Goal: Information Seeking & Learning: Learn about a topic

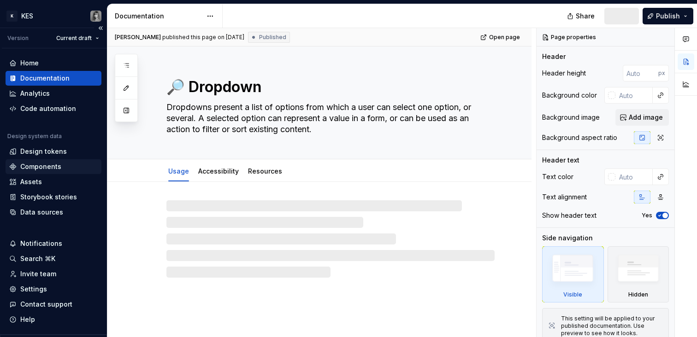
click at [55, 169] on div "Components" at bounding box center [40, 166] width 41 height 9
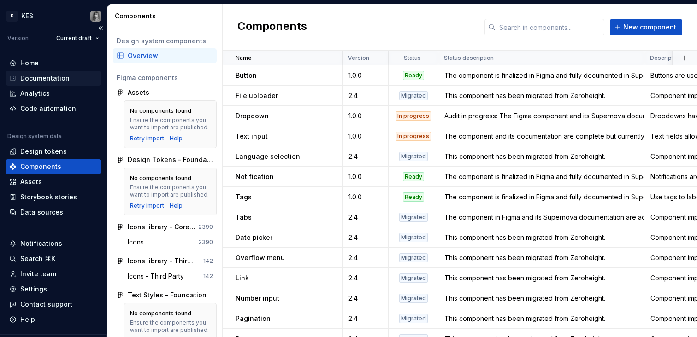
click at [49, 78] on div "Documentation" at bounding box center [44, 78] width 49 height 9
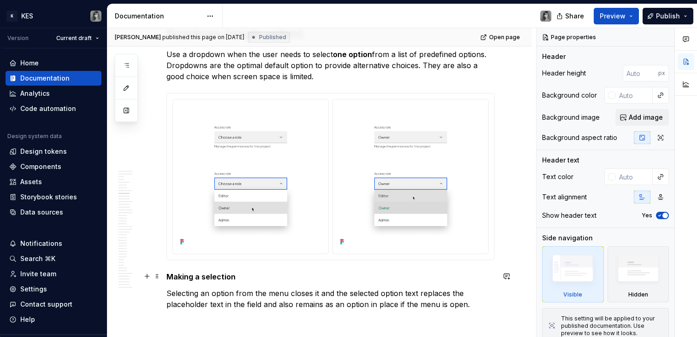
scroll to position [1682, 0]
click at [459, 298] on p "Selecting an option from the menu closes it and the selected option text replac…" at bounding box center [330, 299] width 328 height 22
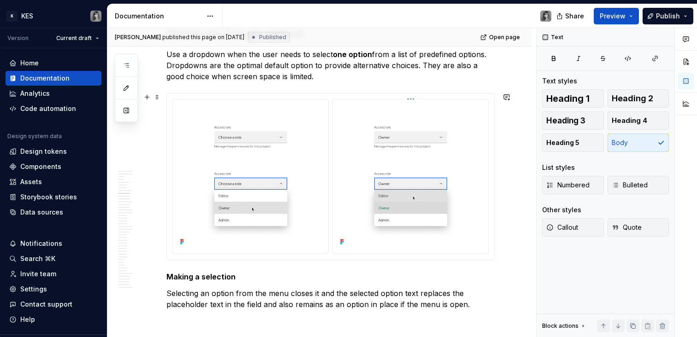
click at [414, 99] on html "K KES Version Current draft Home Documentation Analytics Code automation Design…" at bounding box center [348, 168] width 697 height 337
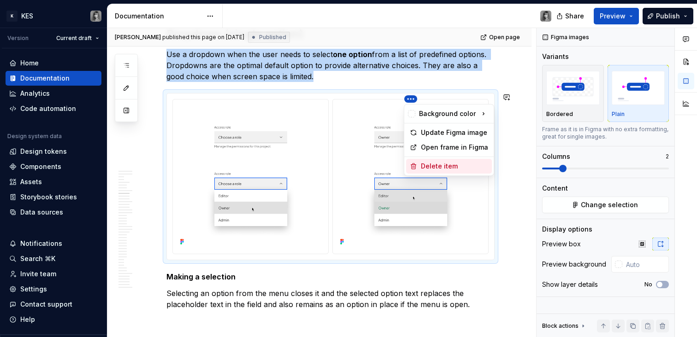
click at [459, 166] on div "Delete item" at bounding box center [454, 166] width 67 height 9
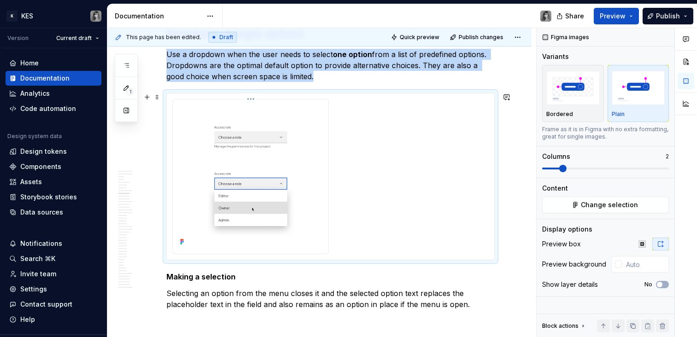
click at [321, 166] on img at bounding box center [250, 176] width 148 height 146
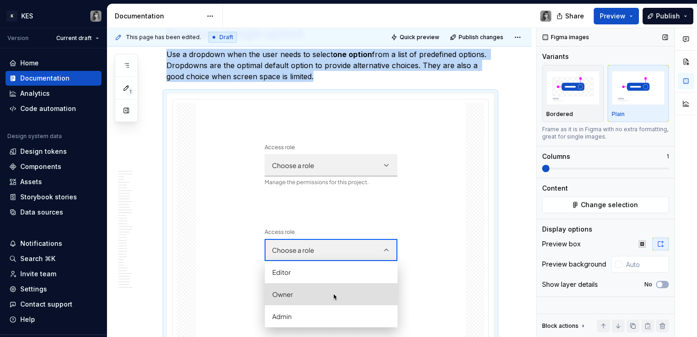
scroll to position [1724, 0]
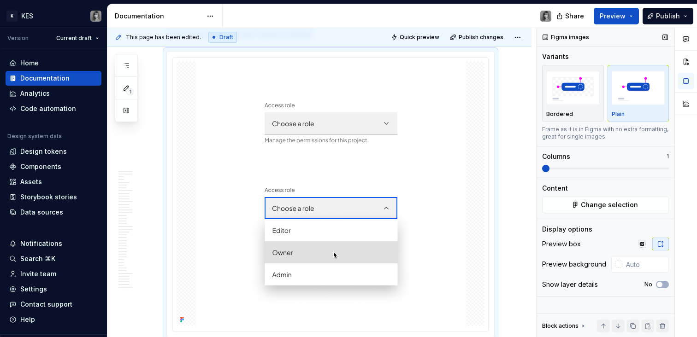
click at [542, 170] on span at bounding box center [545, 168] width 7 height 7
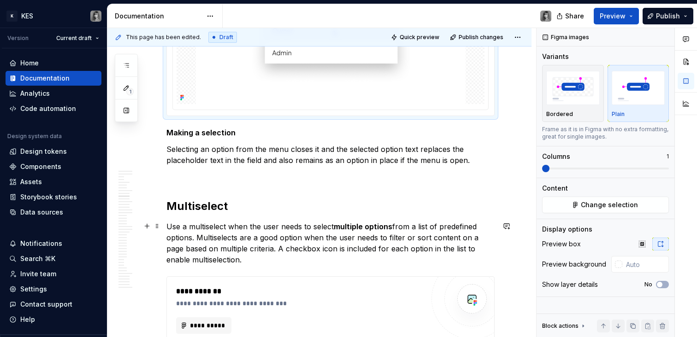
scroll to position [2032, 0]
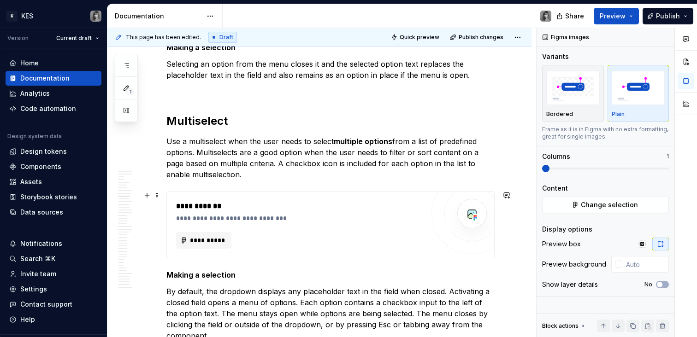
click at [327, 227] on div "**********" at bounding box center [300, 225] width 248 height 48
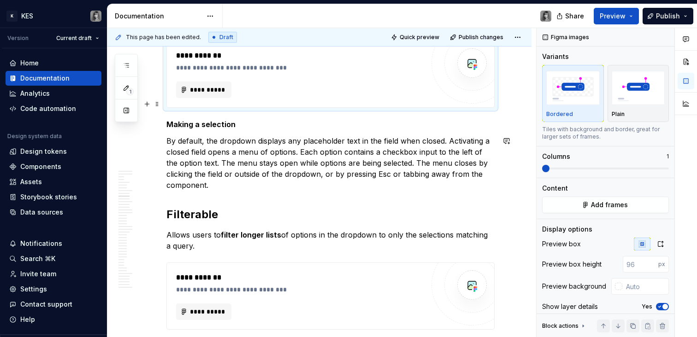
scroll to position [1917, 0]
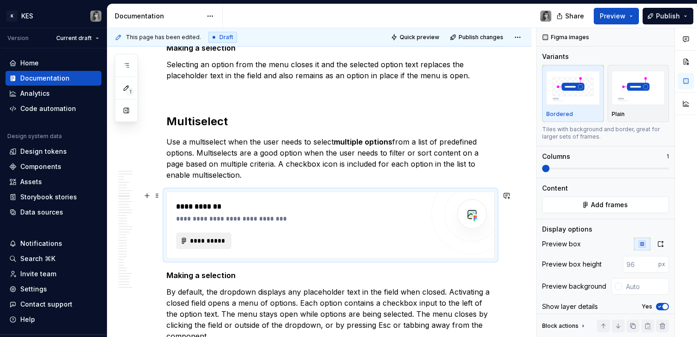
click at [201, 245] on button "**********" at bounding box center [203, 241] width 55 height 17
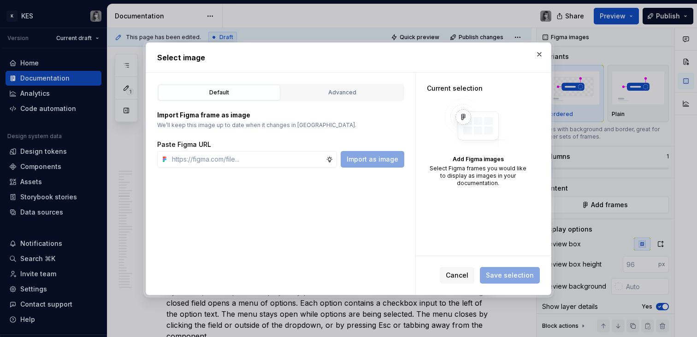
click at [358, 84] on div "Default Advanced" at bounding box center [280, 93] width 247 height 18
click at [369, 91] on div "Advanced" at bounding box center [342, 92] width 116 height 9
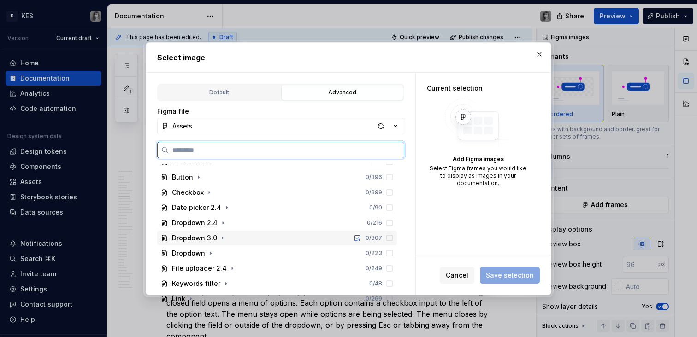
scroll to position [148, 0]
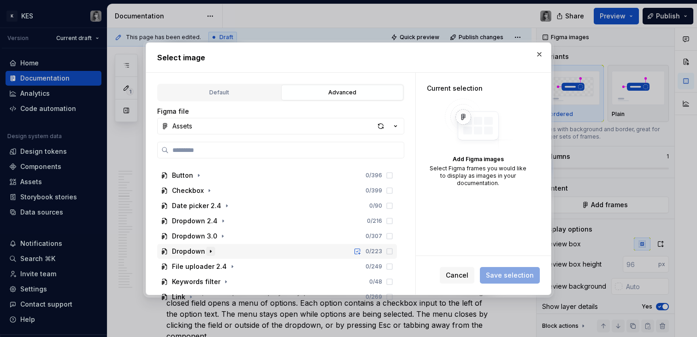
click at [210, 251] on icon "button" at bounding box center [210, 251] width 1 height 2
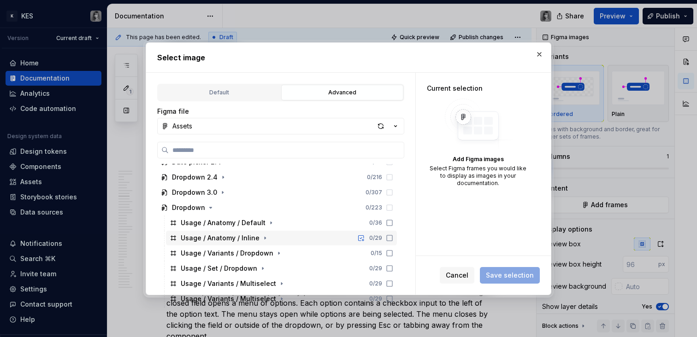
scroll to position [232, 0]
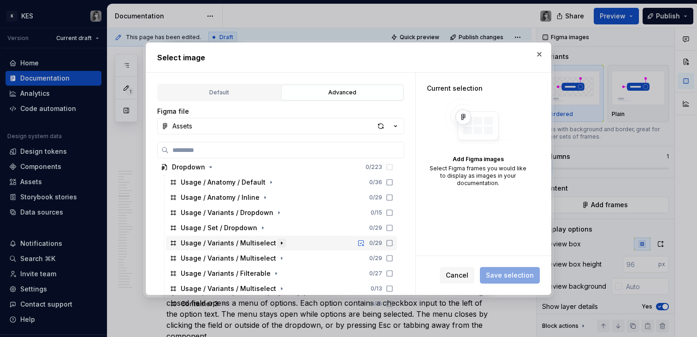
click at [278, 240] on icon "button" at bounding box center [281, 243] width 7 height 7
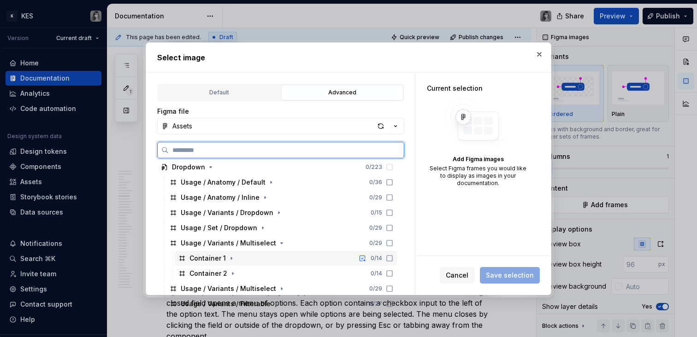
click at [222, 255] on div "Container 1" at bounding box center [207, 258] width 36 height 9
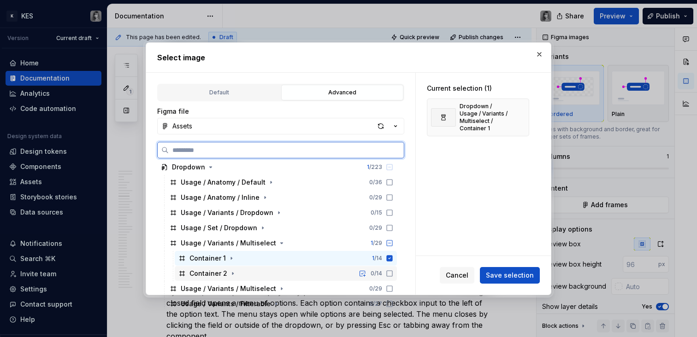
click at [210, 274] on div "Container 2" at bounding box center [208, 273] width 38 height 9
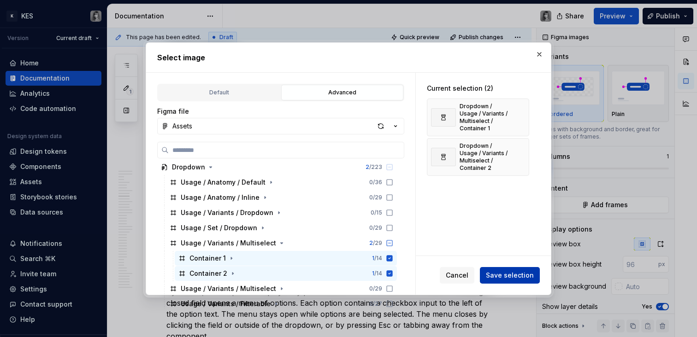
click at [517, 275] on span "Save selection" at bounding box center [510, 275] width 48 height 9
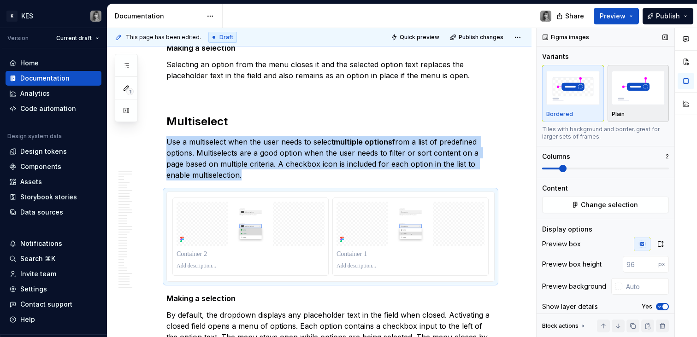
click at [625, 91] on img "button" at bounding box center [637, 88] width 53 height 34
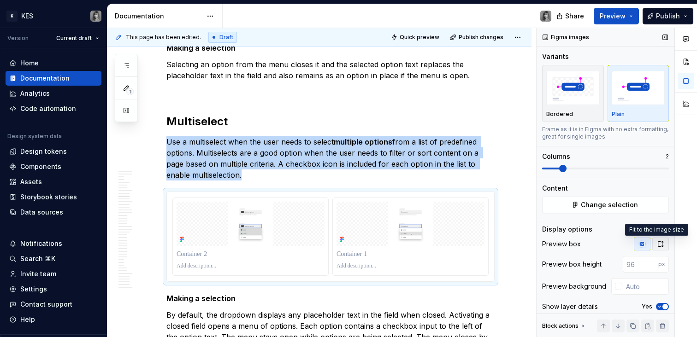
click at [658, 243] on icon "button" at bounding box center [660, 244] width 5 height 6
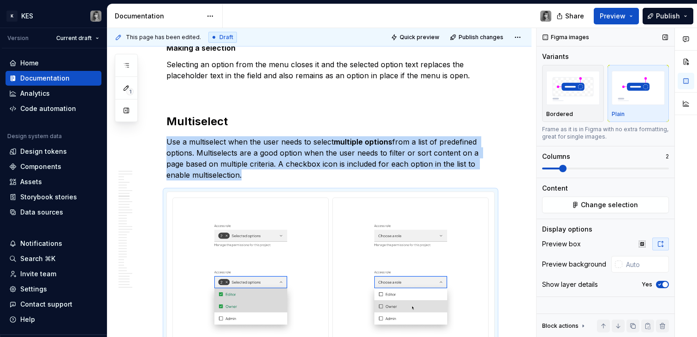
drag, startPoint x: 661, startPoint y: 284, endPoint x: 645, endPoint y: 282, distance: 15.9
click at [661, 284] on icon "button" at bounding box center [659, 285] width 7 height 6
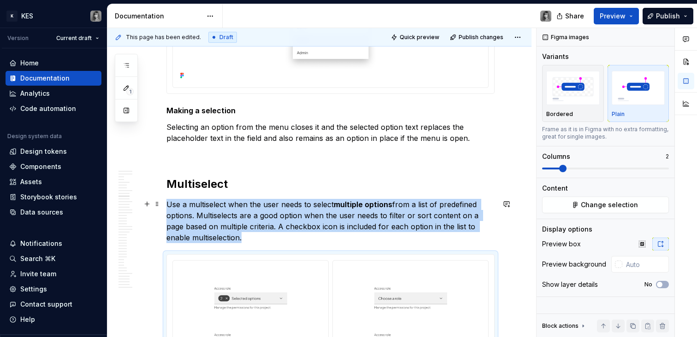
scroll to position [2042, 0]
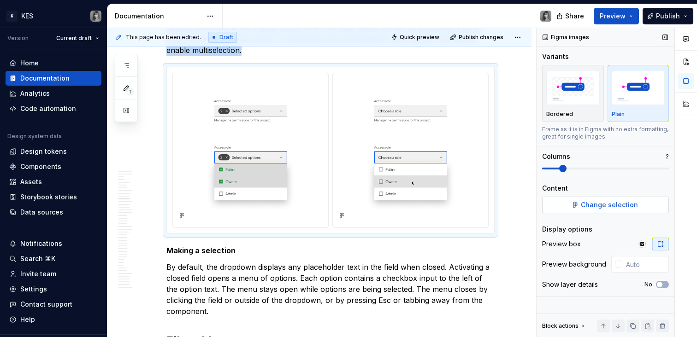
click at [611, 202] on span "Change selection" at bounding box center [609, 204] width 57 height 9
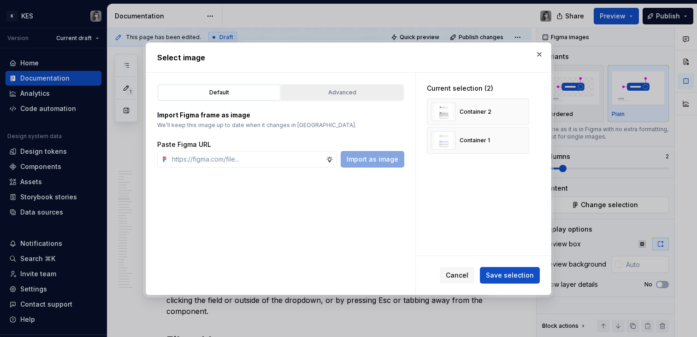
click at [349, 89] on div "Advanced" at bounding box center [342, 92] width 116 height 9
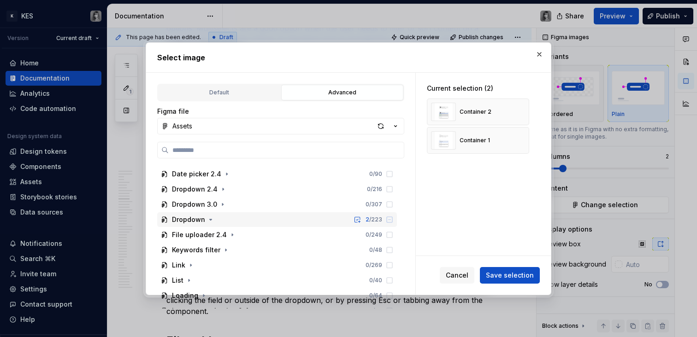
scroll to position [178, 0]
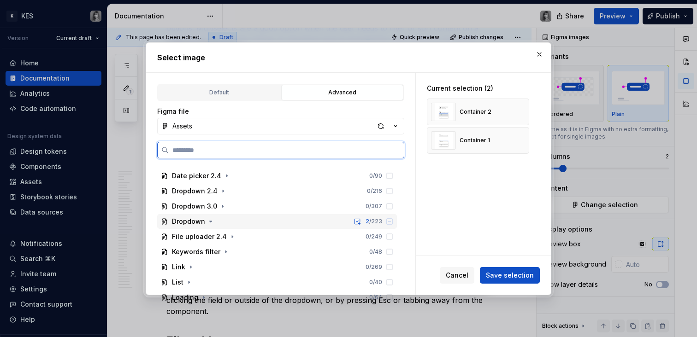
click at [210, 227] on div "Dropdown 2 / 223" at bounding box center [277, 221] width 240 height 15
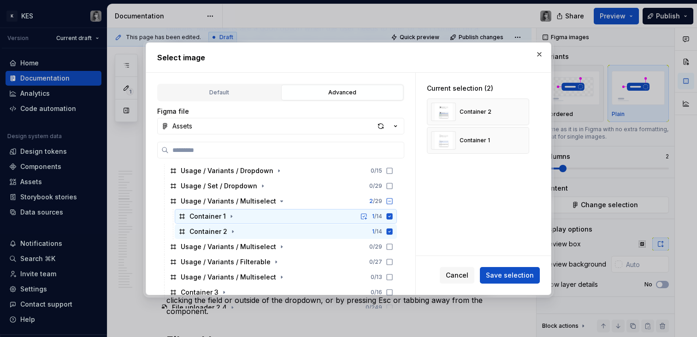
scroll to position [275, 0]
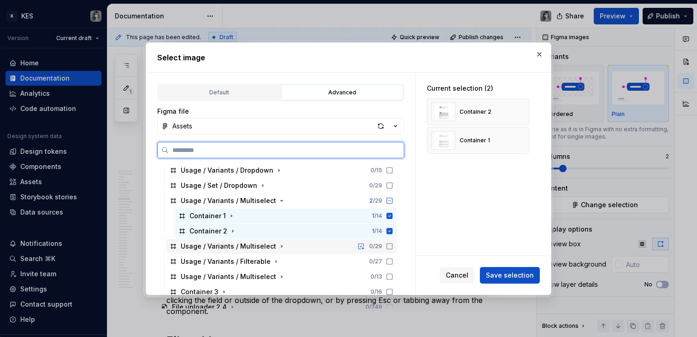
click at [271, 243] on div "Usage / Variants / Multiselect" at bounding box center [234, 246] width 106 height 9
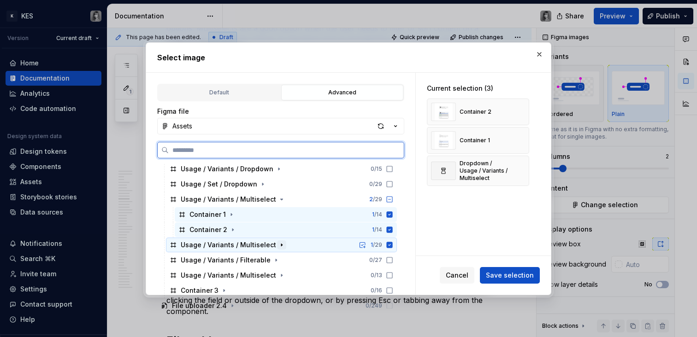
scroll to position [276, 0]
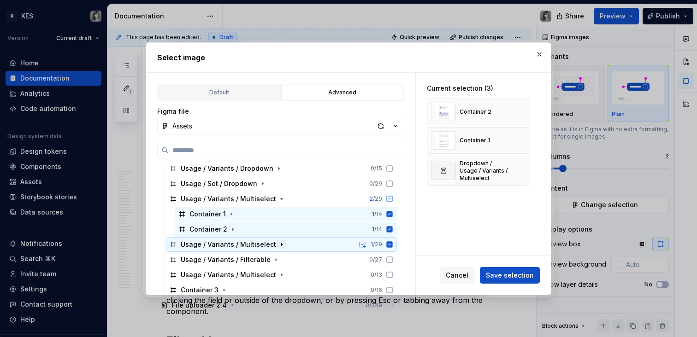
click at [278, 246] on icon "button" at bounding box center [281, 244] width 7 height 7
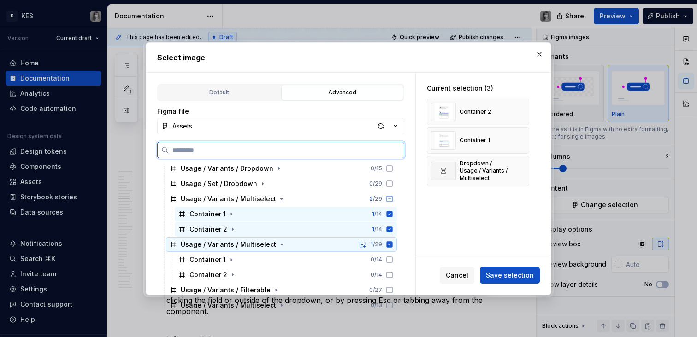
click at [220, 258] on div "Container 1" at bounding box center [207, 259] width 36 height 9
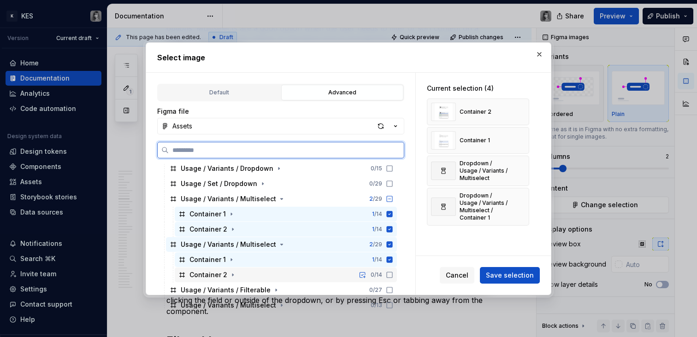
click at [214, 269] on div "Container 2 0 / 14" at bounding box center [286, 275] width 222 height 15
click at [391, 213] on icon at bounding box center [390, 214] width 6 height 6
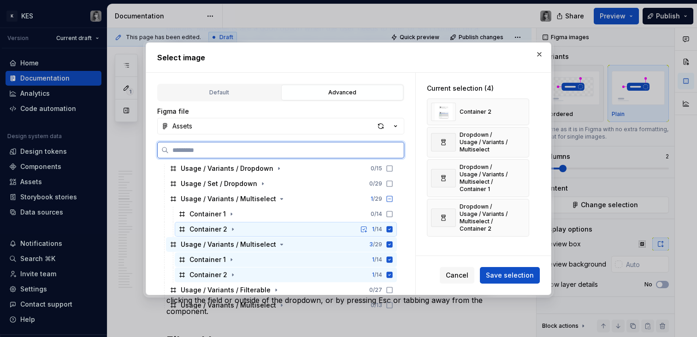
click at [389, 230] on icon at bounding box center [390, 229] width 6 height 6
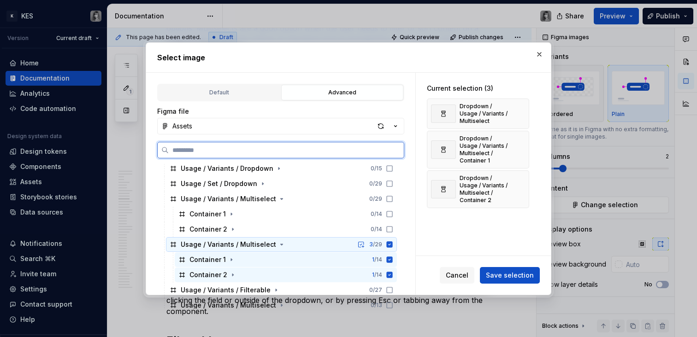
drag, startPoint x: 390, startPoint y: 245, endPoint x: 459, endPoint y: 253, distance: 69.6
click at [390, 245] on icon at bounding box center [390, 244] width 6 height 6
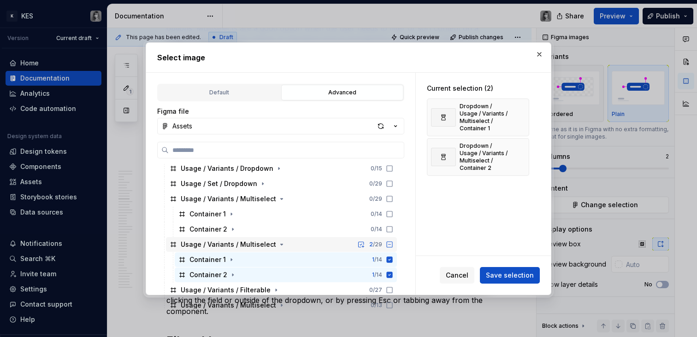
click at [541, 280] on div "Cancel Save selection" at bounding box center [483, 275] width 135 height 39
click at [535, 278] on button "Save selection" at bounding box center [510, 275] width 60 height 17
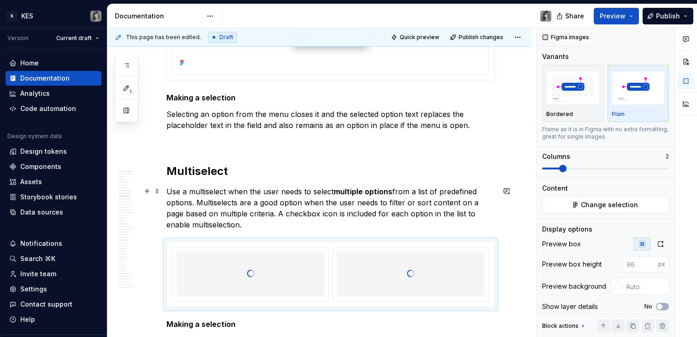
scroll to position [1870, 0]
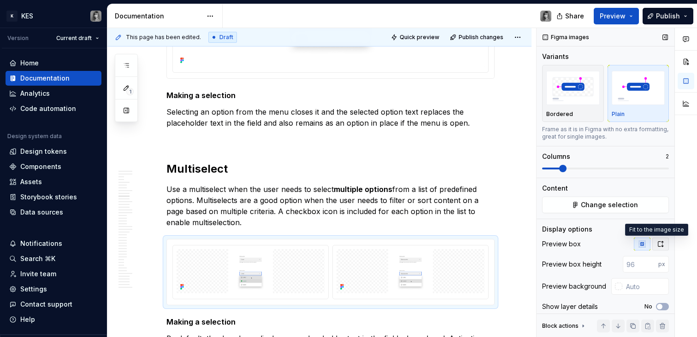
click at [652, 249] on button "button" at bounding box center [660, 244] width 17 height 13
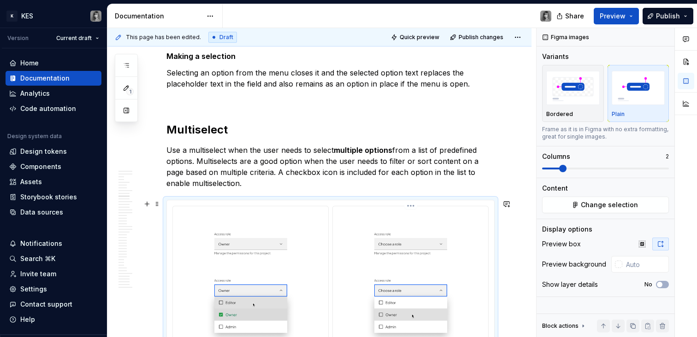
scroll to position [1999, 0]
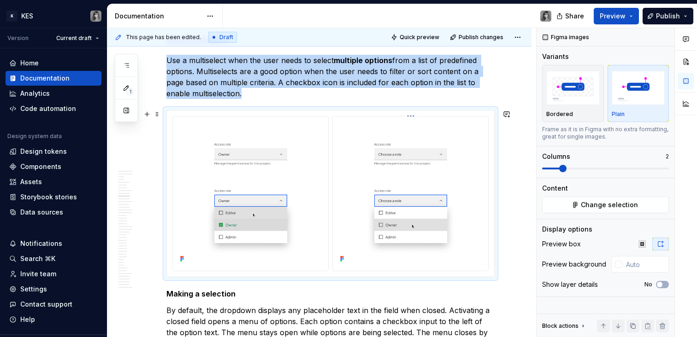
click at [398, 198] on img at bounding box center [410, 193] width 148 height 146
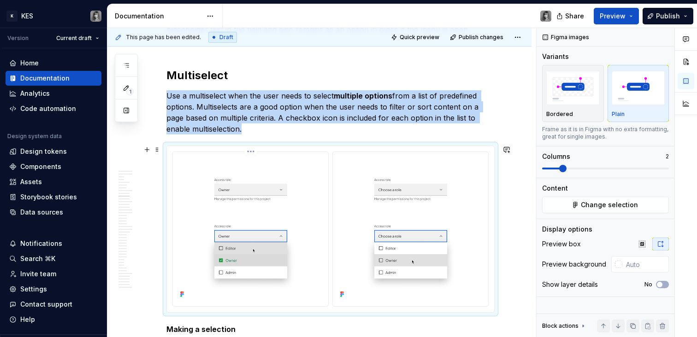
scroll to position [1962, 0]
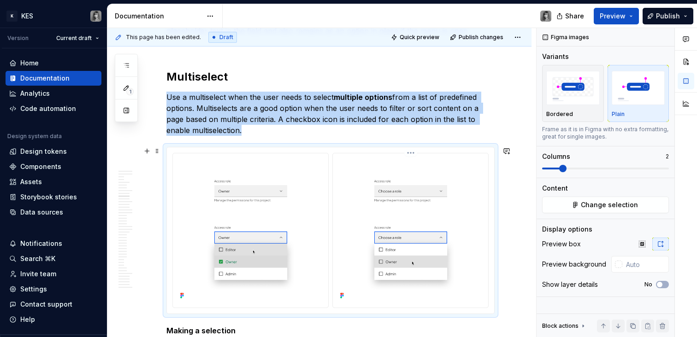
drag, startPoint x: 387, startPoint y: 204, endPoint x: 394, endPoint y: 204, distance: 6.9
click at [387, 204] on img at bounding box center [410, 230] width 148 height 146
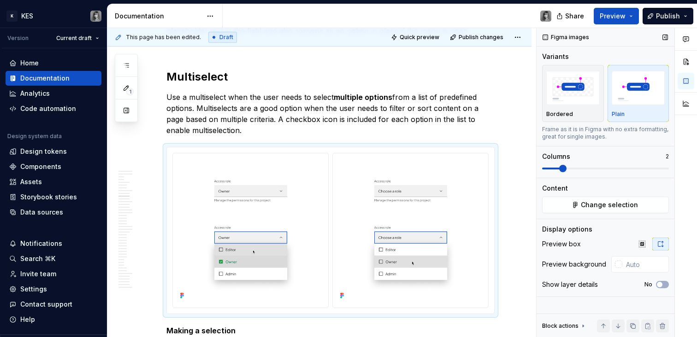
click at [605, 196] on div "Content Change selection" at bounding box center [605, 198] width 127 height 29
click at [606, 205] on span "Change selection" at bounding box center [609, 204] width 57 height 9
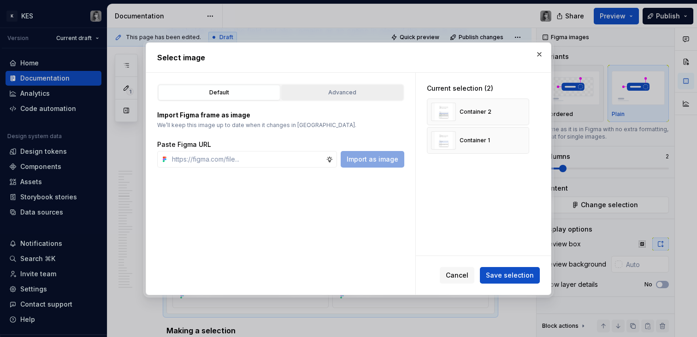
click at [358, 90] on div "Advanced" at bounding box center [342, 92] width 116 height 9
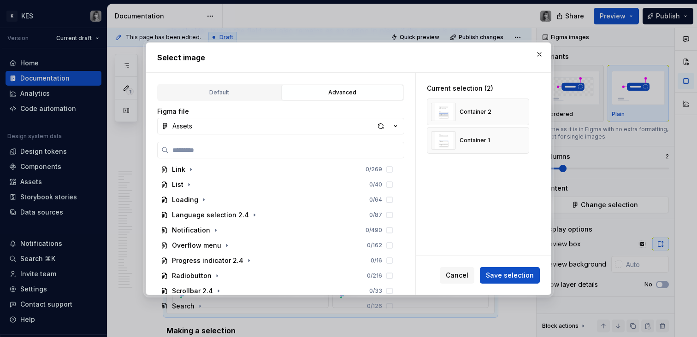
scroll to position [190, 0]
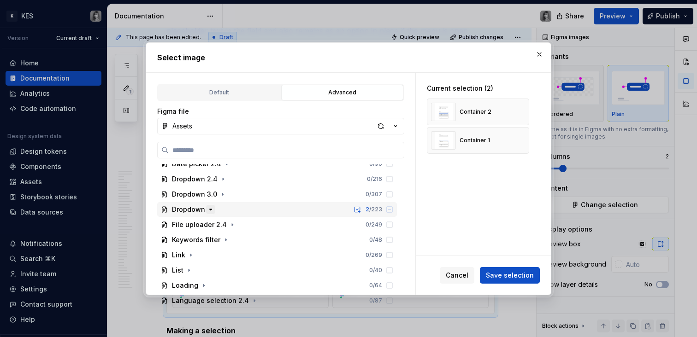
click at [209, 212] on icon "button" at bounding box center [210, 209] width 7 height 7
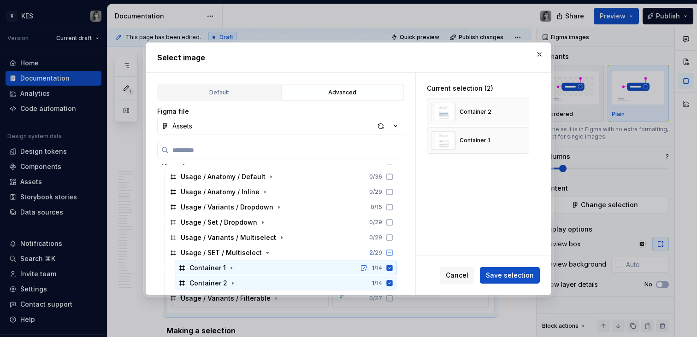
scroll to position [297, 0]
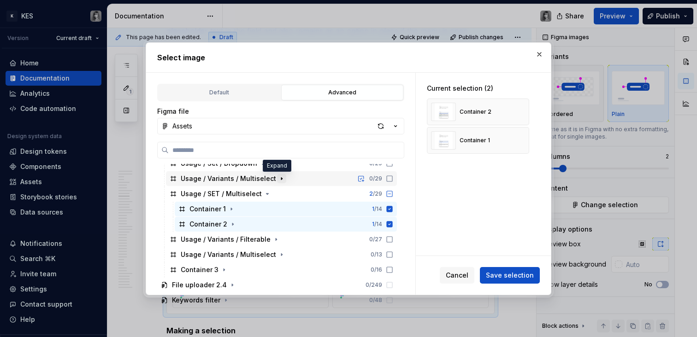
click at [278, 179] on icon "button" at bounding box center [281, 178] width 7 height 7
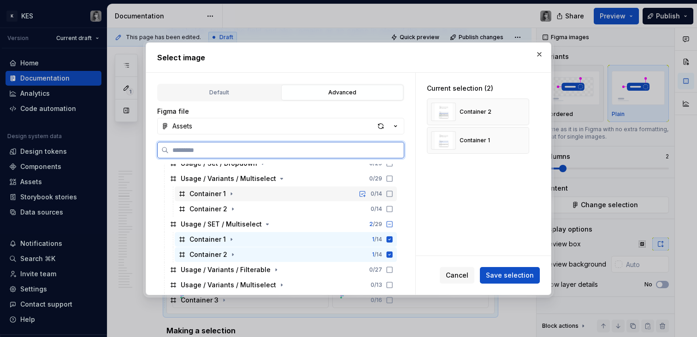
click at [223, 196] on div "Container 1" at bounding box center [207, 193] width 36 height 9
click at [221, 205] on div "Container 2" at bounding box center [208, 209] width 38 height 9
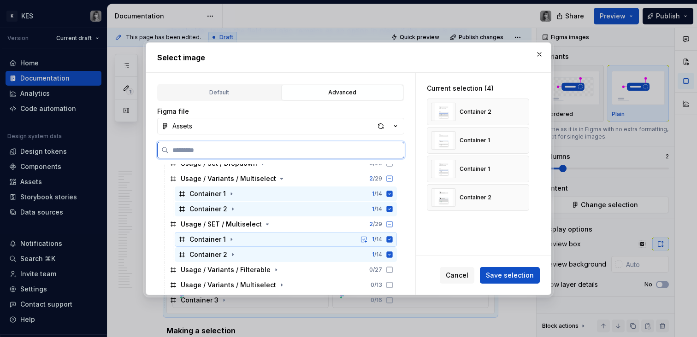
drag, startPoint x: 385, startPoint y: 238, endPoint x: 391, endPoint y: 243, distance: 7.5
click at [386, 238] on icon at bounding box center [389, 239] width 7 height 7
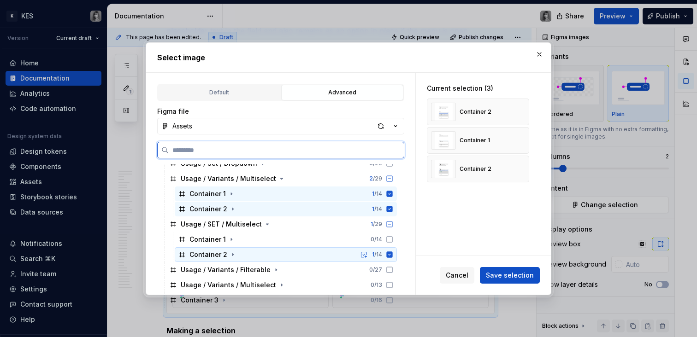
click at [391, 253] on icon at bounding box center [390, 255] width 6 height 6
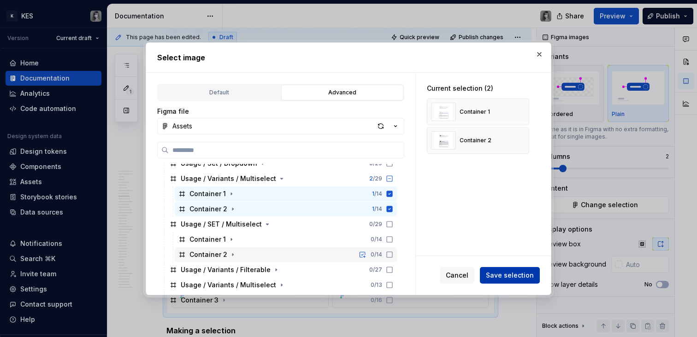
click at [519, 278] on span "Save selection" at bounding box center [510, 275] width 48 height 9
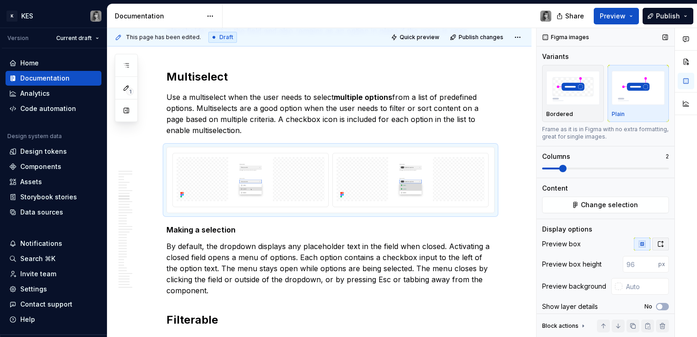
click at [655, 248] on button "button" at bounding box center [660, 244] width 17 height 13
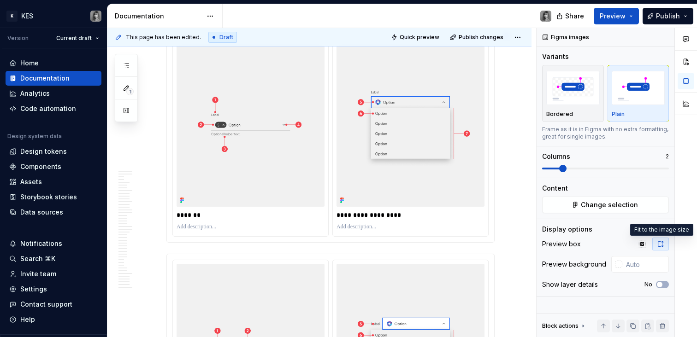
scroll to position [2544, 0]
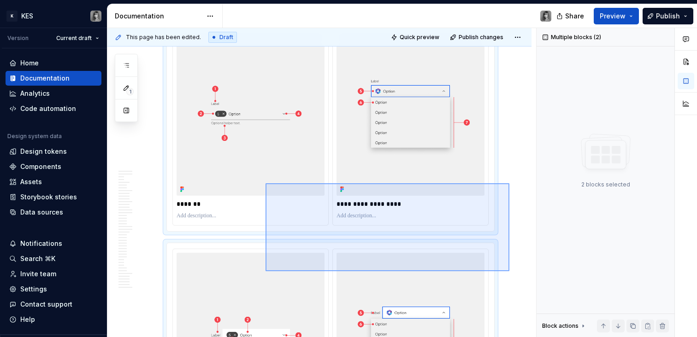
drag, startPoint x: 506, startPoint y: 187, endPoint x: 310, endPoint y: 235, distance: 202.3
click at [265, 272] on div "This page has been edited. Draft Quick preview Publish changes 🔎 Dropdown Dropd…" at bounding box center [321, 183] width 429 height 310
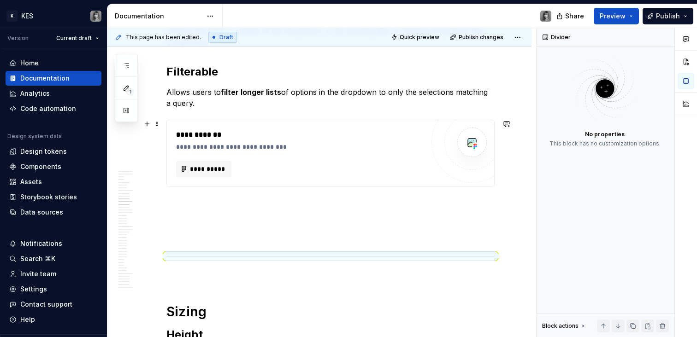
scroll to position [2310, 0]
click at [245, 217] on p at bounding box center [330, 221] width 328 height 11
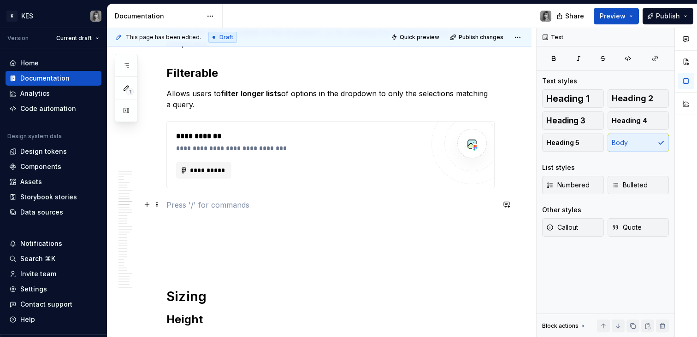
click at [208, 205] on p at bounding box center [330, 205] width 328 height 11
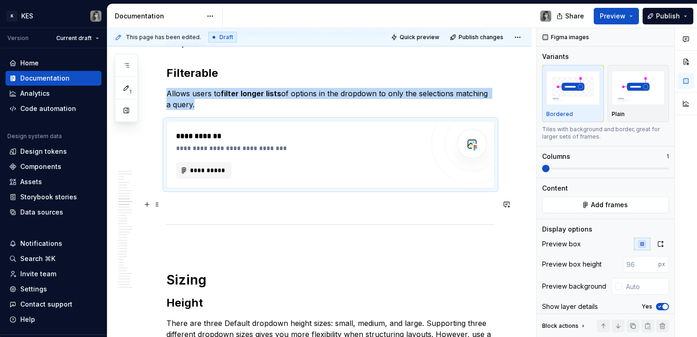
click at [191, 206] on p at bounding box center [330, 205] width 328 height 11
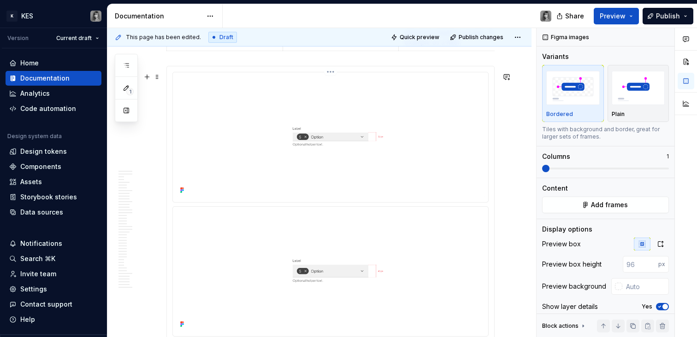
scroll to position [2795, 0]
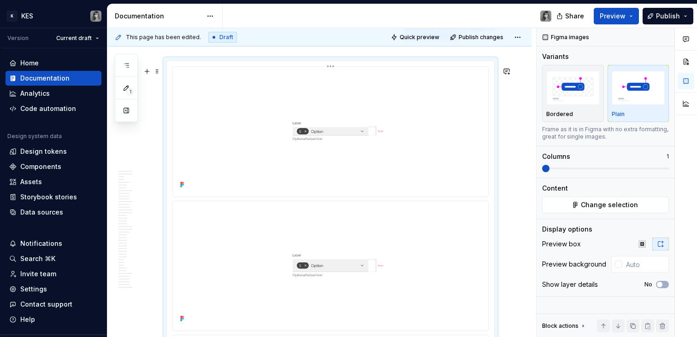
click at [418, 159] on img at bounding box center [330, 131] width 308 height 120
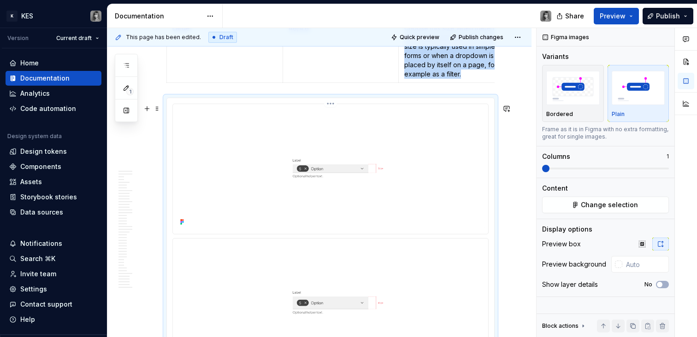
scroll to position [2625, 0]
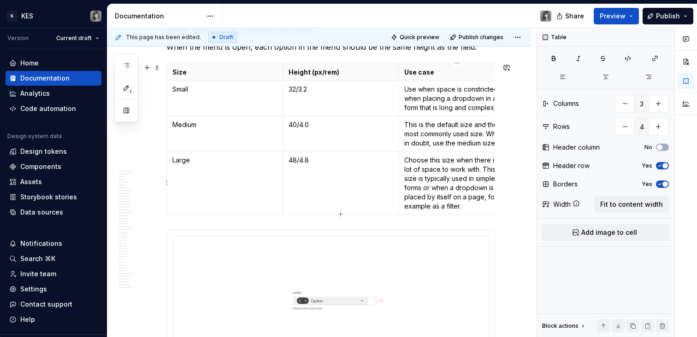
click at [471, 170] on p "Choose this size when there is a lot of space to work with. This size is typica…" at bounding box center [456, 183] width 105 height 55
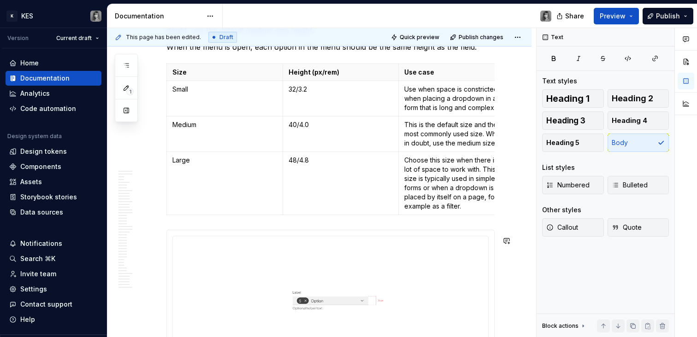
click at [438, 246] on img at bounding box center [330, 300] width 308 height 120
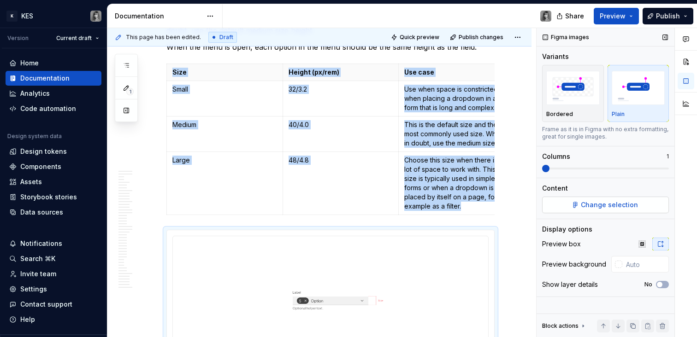
click at [620, 200] on span "Change selection" at bounding box center [609, 204] width 57 height 9
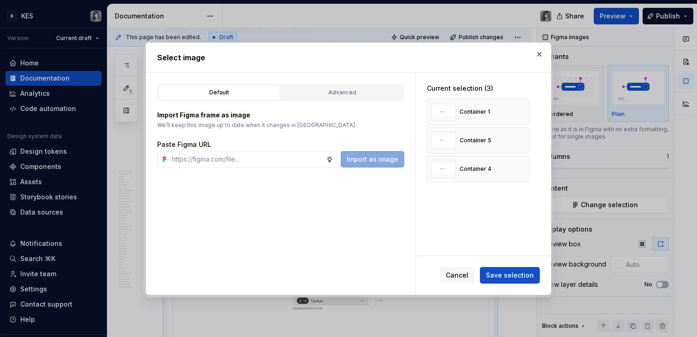
click at [329, 101] on div "Import Figma frame as image We’ll keep this image up to date when it changes in…" at bounding box center [280, 134] width 247 height 66
click at [330, 99] on button "Advanced" at bounding box center [342, 93] width 122 height 16
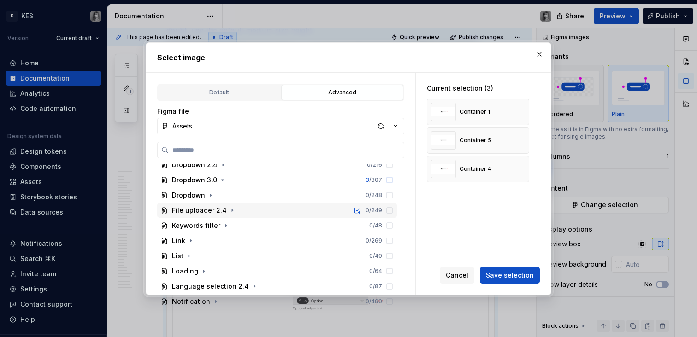
scroll to position [199, 0]
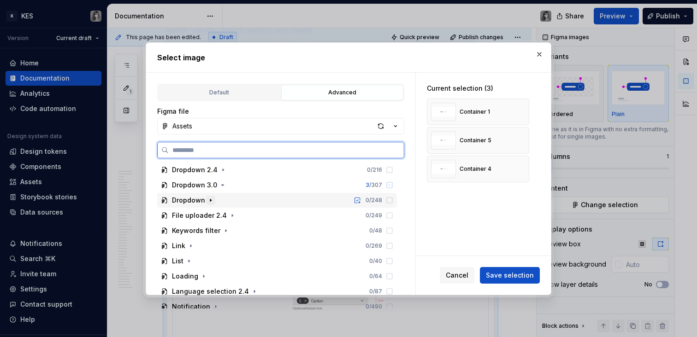
click at [212, 199] on div "Dropdown 0 / 248" at bounding box center [277, 200] width 240 height 15
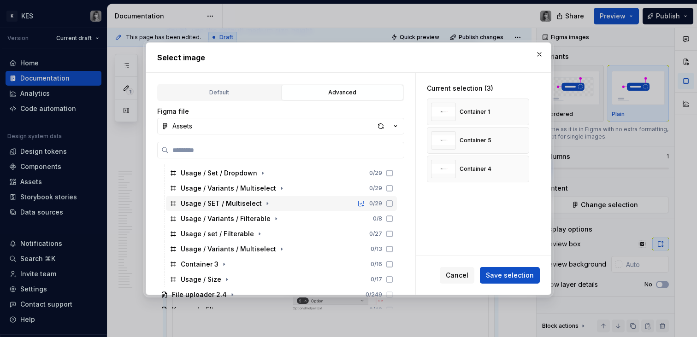
scroll to position [330, 0]
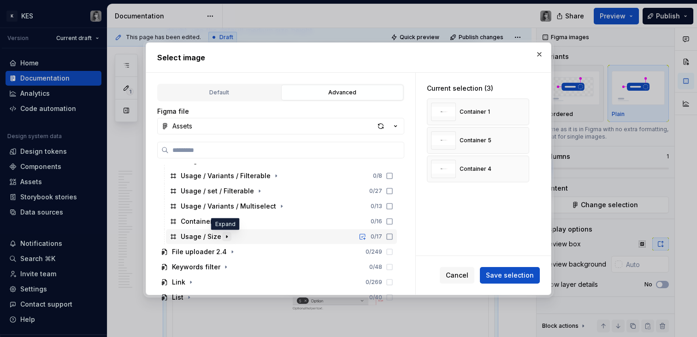
click at [223, 236] on icon "button" at bounding box center [226, 236] width 7 height 7
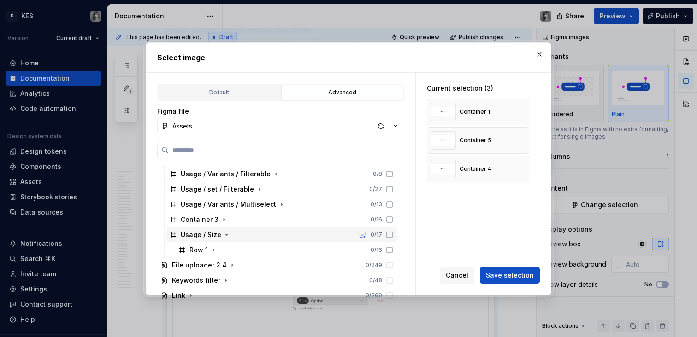
scroll to position [347, 0]
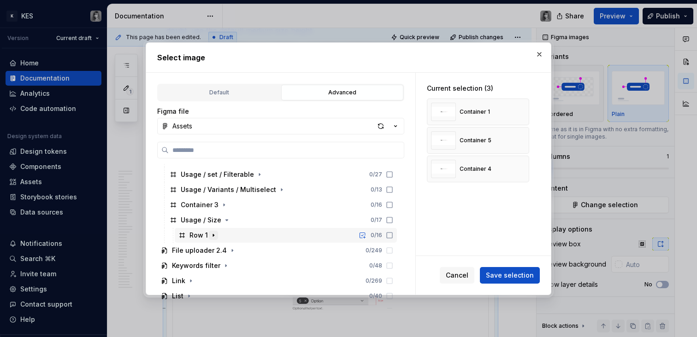
click at [216, 233] on button "button" at bounding box center [213, 235] width 9 height 9
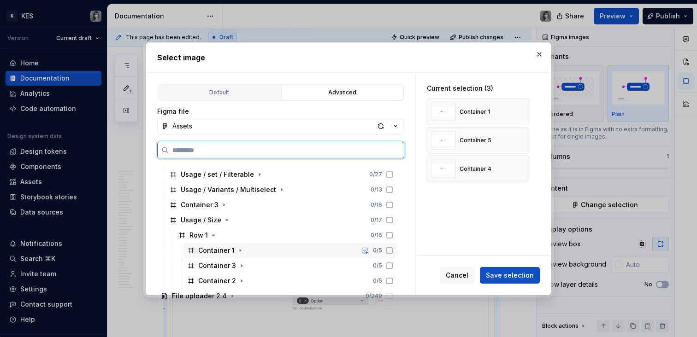
click at [218, 253] on div "Container 1" at bounding box center [216, 250] width 36 height 9
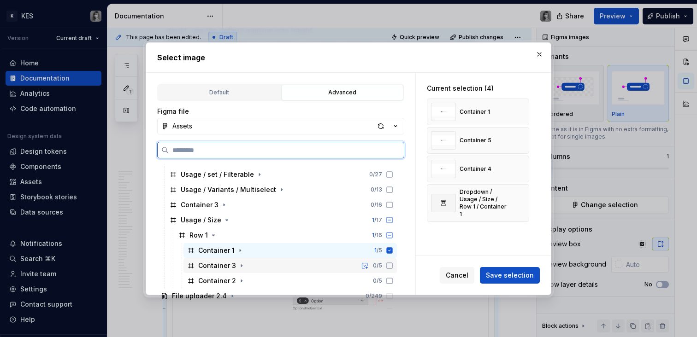
click at [222, 268] on div "Container 3" at bounding box center [217, 265] width 38 height 9
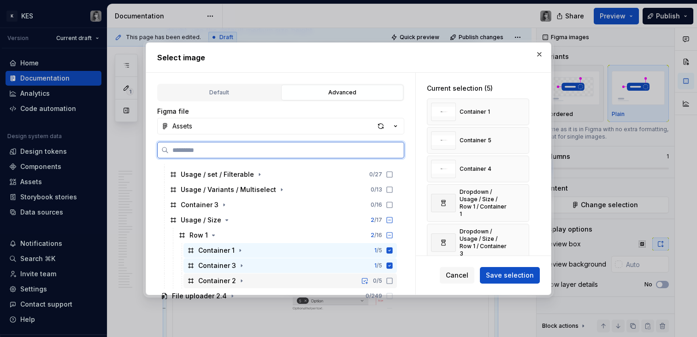
click at [222, 278] on div "Container 2" at bounding box center [217, 280] width 38 height 9
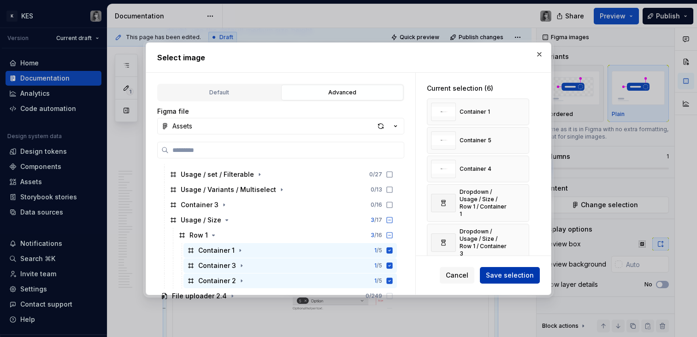
click at [513, 279] on span "Save selection" at bounding box center [510, 275] width 48 height 9
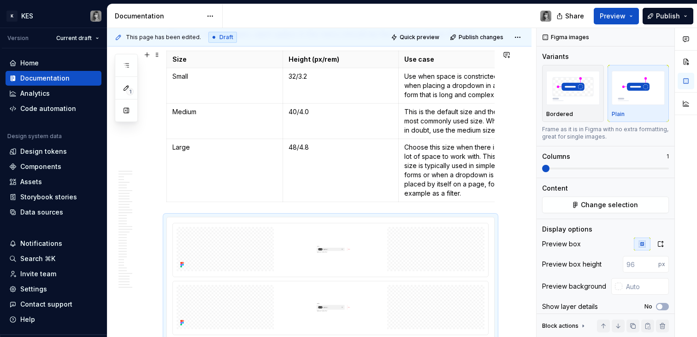
scroll to position [2653, 0]
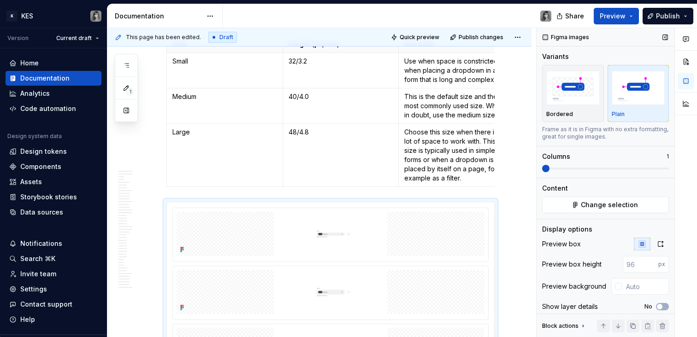
click at [651, 251] on div "Preview box Preview box height px Preview background Show layer details No" at bounding box center [605, 278] width 127 height 81
drag, startPoint x: 654, startPoint y: 247, endPoint x: 629, endPoint y: 117, distance: 132.3
click at [658, 247] on icon "button" at bounding box center [660, 244] width 5 height 6
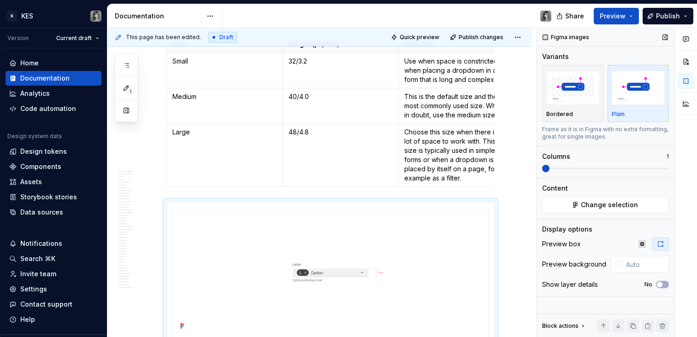
click at [628, 86] on img "button" at bounding box center [637, 88] width 53 height 34
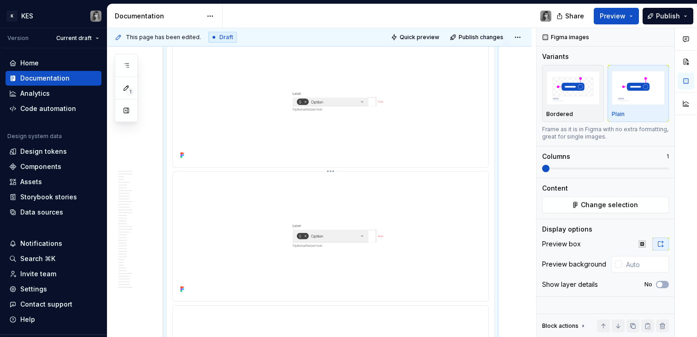
scroll to position [2821, 0]
click at [416, 162] on img at bounding box center [330, 104] width 308 height 120
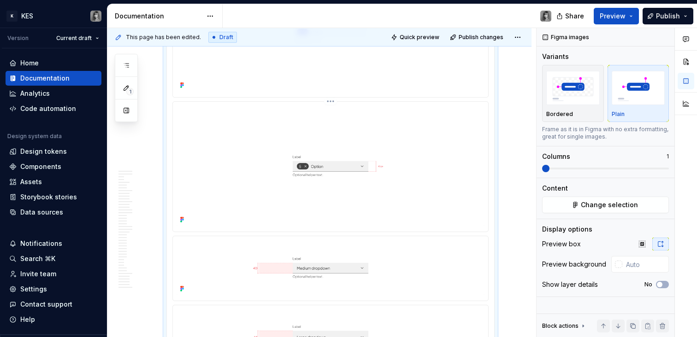
scroll to position [3073, 0]
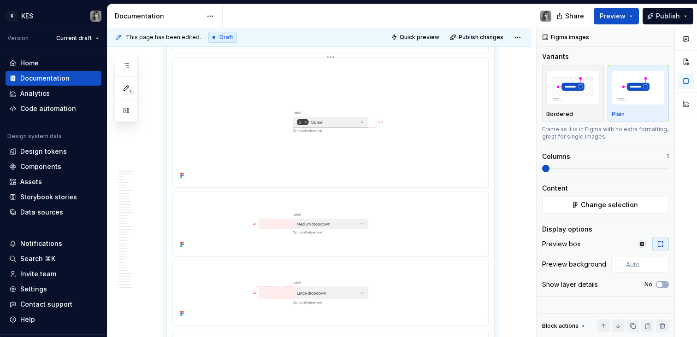
click at [411, 143] on img at bounding box center [330, 121] width 308 height 120
click at [332, 63] on html "K KES Version Current draft Home Documentation Analytics Code automation Design…" at bounding box center [348, 168] width 697 height 337
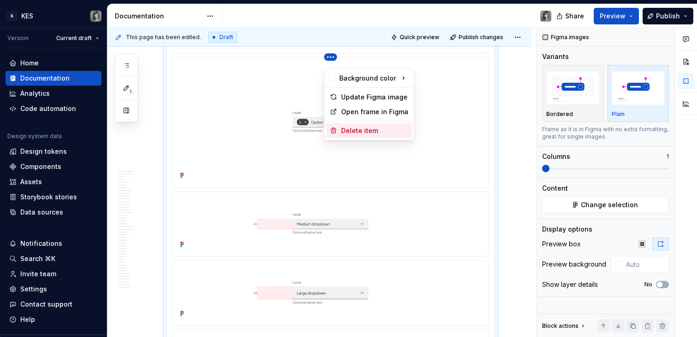
click at [363, 132] on div "Delete item" at bounding box center [374, 130] width 67 height 9
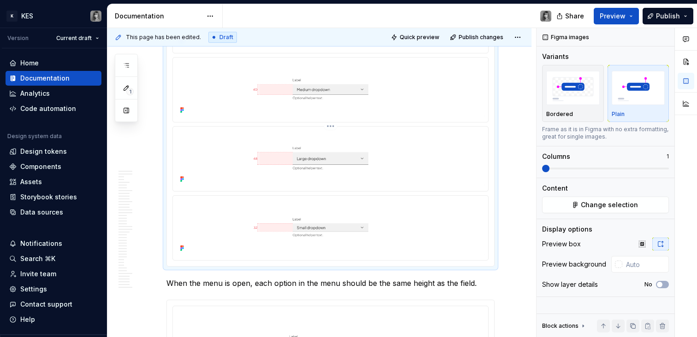
scroll to position [2921, 0]
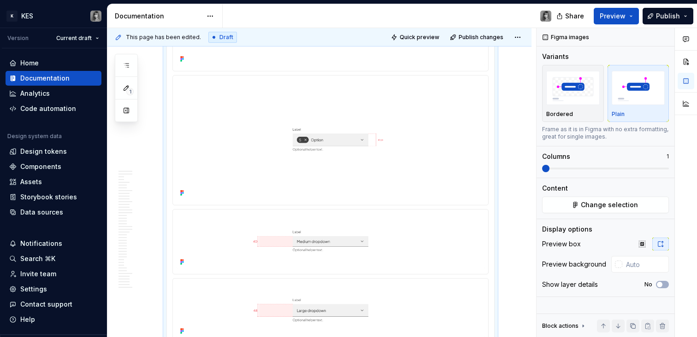
click at [322, 71] on div at bounding box center [330, 5] width 315 height 129
click at [334, 84] on div at bounding box center [330, 140] width 315 height 129
click at [332, 82] on html "K KES Version Current draft Home Documentation Analytics Code automation Design…" at bounding box center [348, 168] width 697 height 337
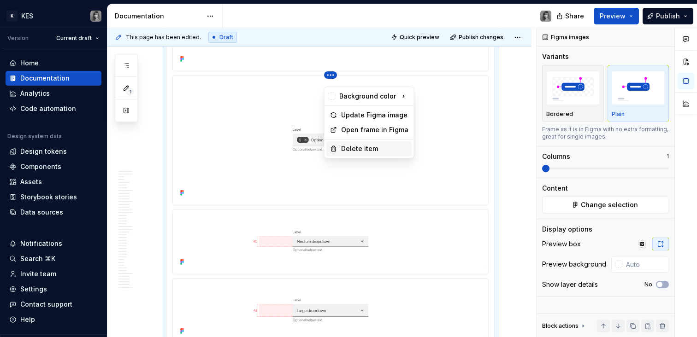
click at [370, 141] on div "Delete item" at bounding box center [369, 148] width 86 height 15
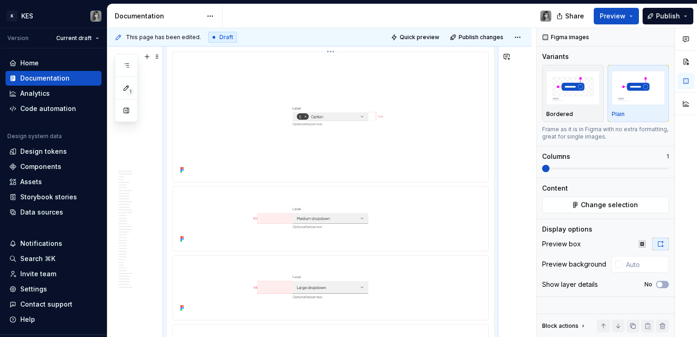
scroll to position [2809, 0]
click at [331, 53] on div at bounding box center [330, 221] width 327 height 349
click at [333, 62] on html "K KES Version Current draft Home Documentation Analytics Code automation Design…" at bounding box center [348, 168] width 697 height 337
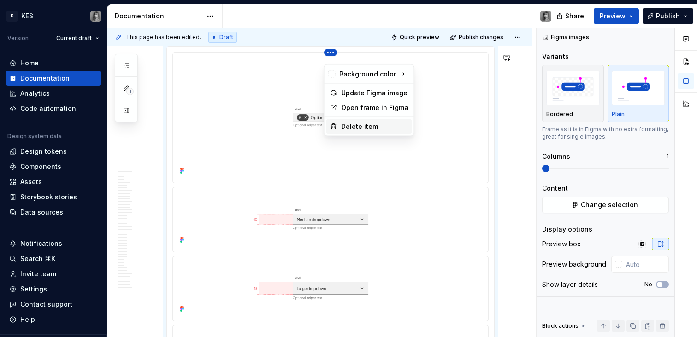
click at [357, 123] on div "Delete item" at bounding box center [374, 126] width 67 height 9
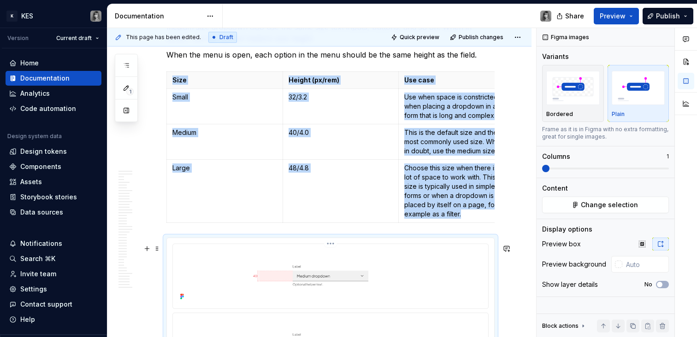
scroll to position [2764, 0]
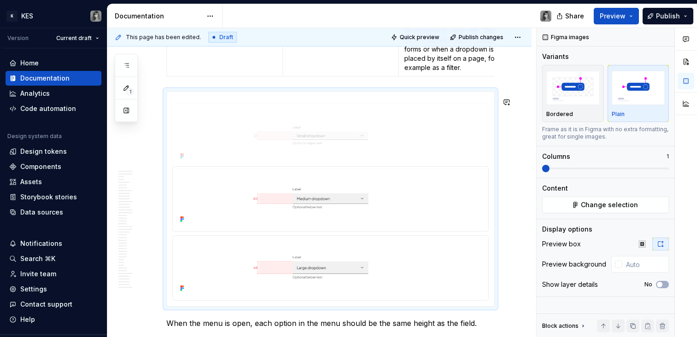
drag, startPoint x: 403, startPoint y: 276, endPoint x: 407, endPoint y: 161, distance: 114.4
click at [407, 161] on body "K KES Version Current draft Home Documentation Analytics Code automation Design…" at bounding box center [348, 168] width 697 height 337
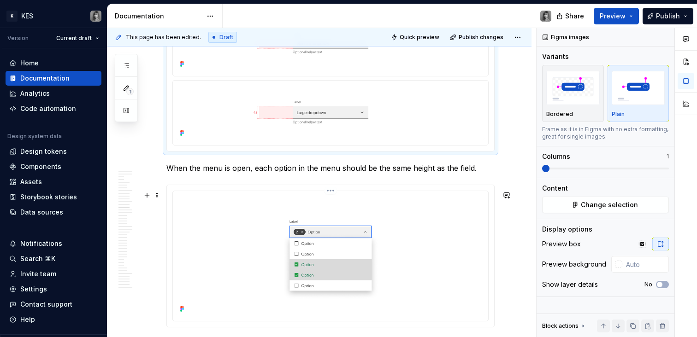
scroll to position [2984, 0]
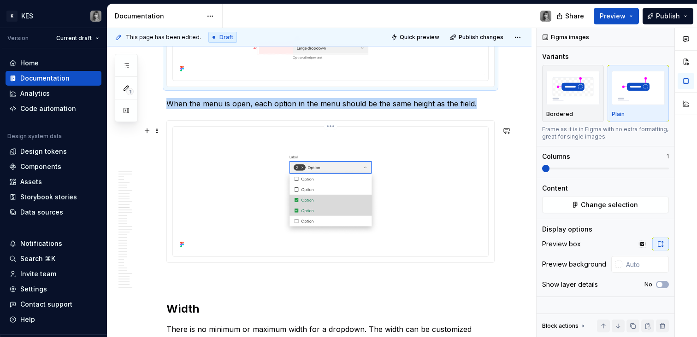
click at [447, 181] on img at bounding box center [330, 190] width 308 height 120
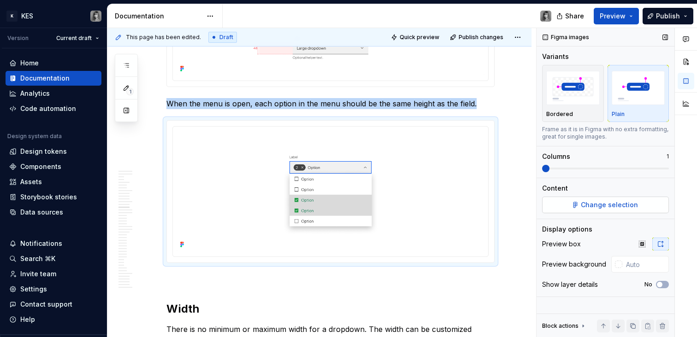
click at [639, 204] on button "Change selection" at bounding box center [605, 205] width 127 height 17
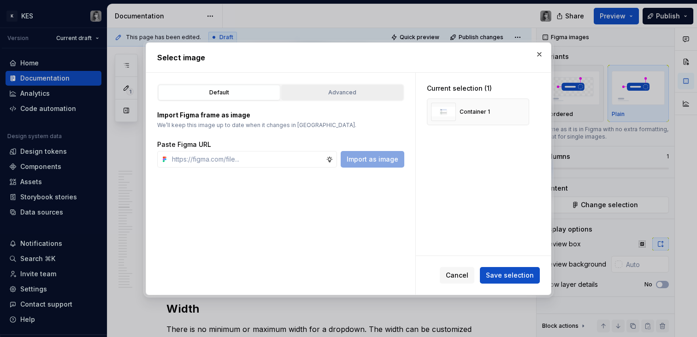
click at [356, 90] on div "Advanced" at bounding box center [342, 92] width 116 height 9
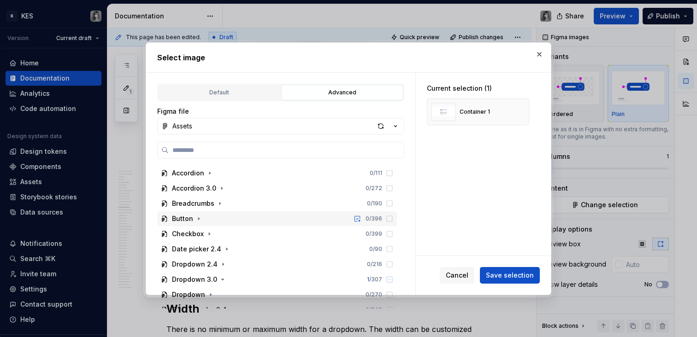
scroll to position [217, 0]
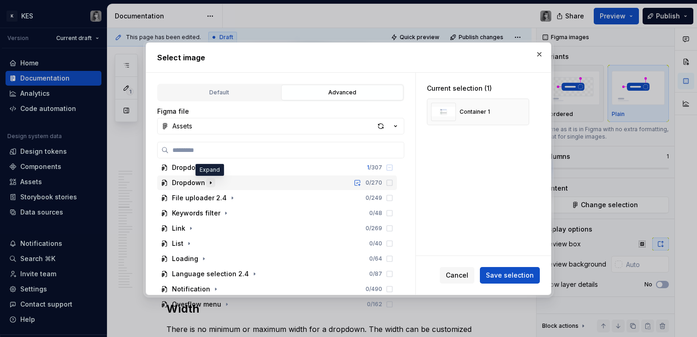
click at [211, 179] on icon "button" at bounding box center [210, 182] width 7 height 7
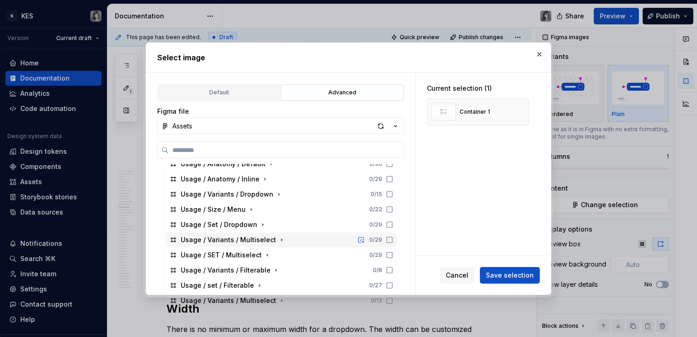
scroll to position [234, 0]
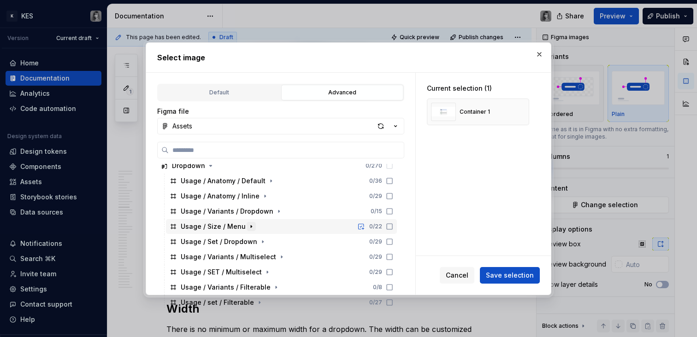
click at [252, 225] on button "button" at bounding box center [251, 226] width 9 height 9
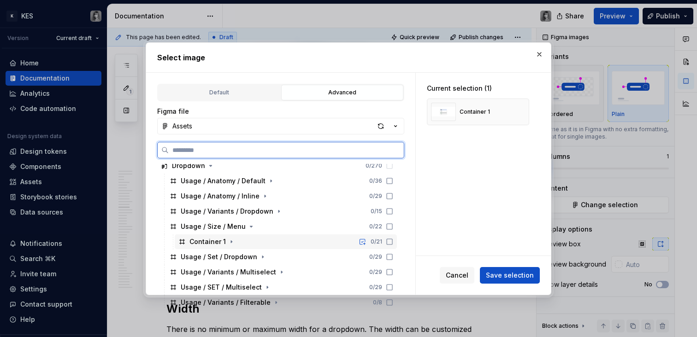
click at [202, 247] on div "Container 1 0 / 21" at bounding box center [286, 242] width 222 height 15
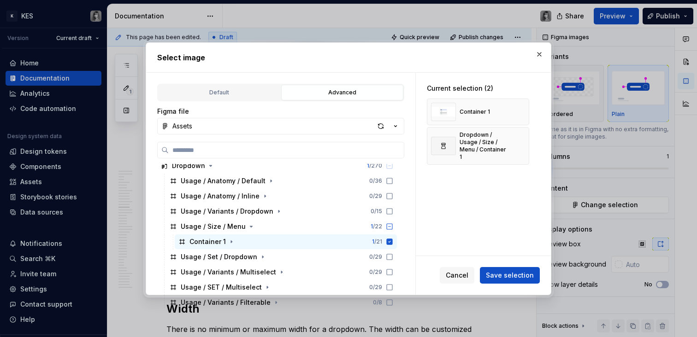
click at [502, 274] on span "Save selection" at bounding box center [510, 275] width 48 height 9
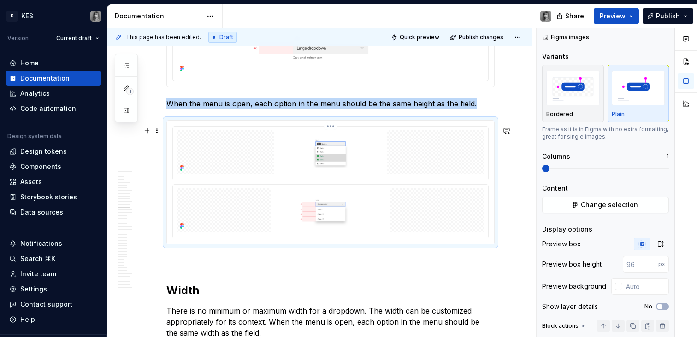
click at [364, 162] on img at bounding box center [330, 152] width 308 height 44
click at [335, 132] on html "K KES Version Current draft Home Documentation Analytics Code automation Design…" at bounding box center [348, 168] width 697 height 337
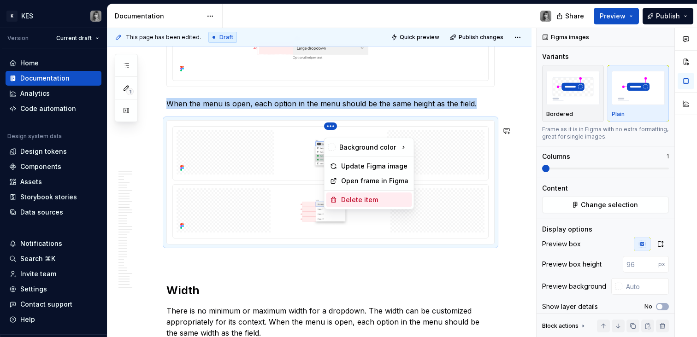
click at [354, 200] on div "Delete item" at bounding box center [374, 199] width 67 height 9
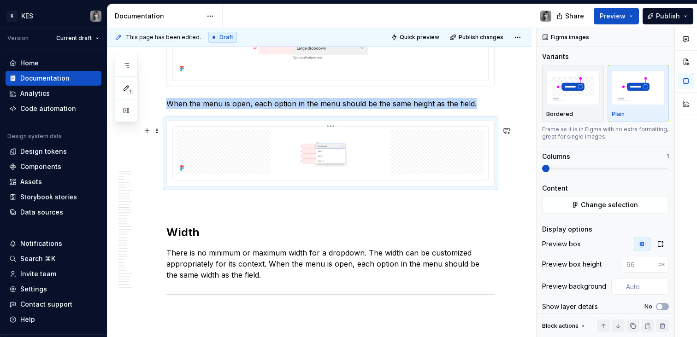
click at [408, 162] on img at bounding box center [330, 152] width 308 height 44
click at [658, 246] on icon "button" at bounding box center [660, 244] width 7 height 7
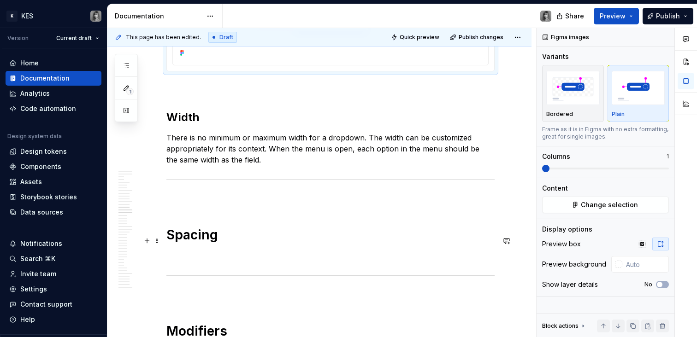
scroll to position [3178, 0]
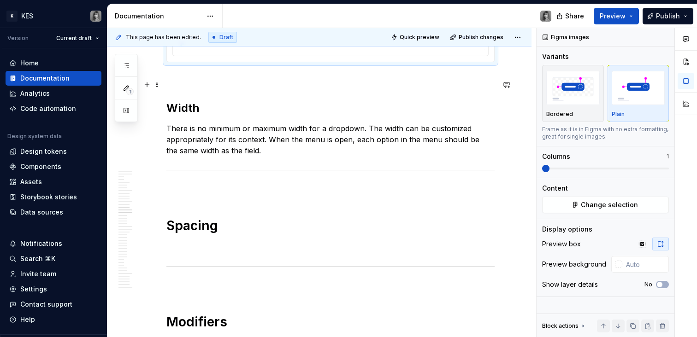
click at [179, 84] on p at bounding box center [330, 78] width 328 height 11
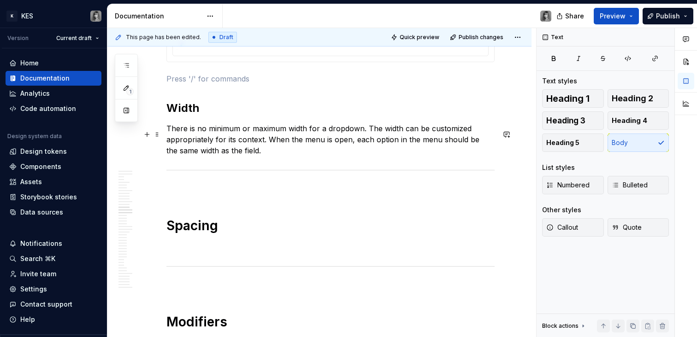
click at [295, 153] on p "There is no minimum or maximum width for a dropdown. The width can be customize…" at bounding box center [330, 139] width 328 height 33
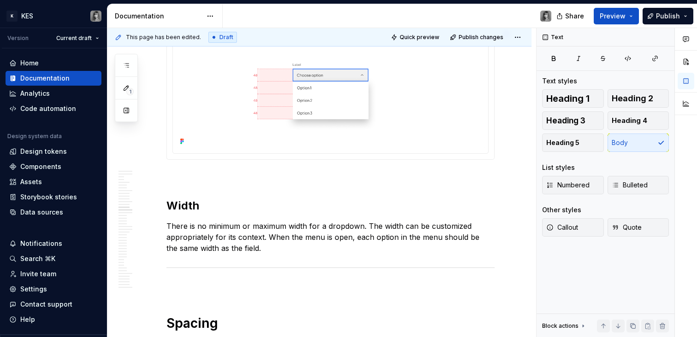
scroll to position [3308, 0]
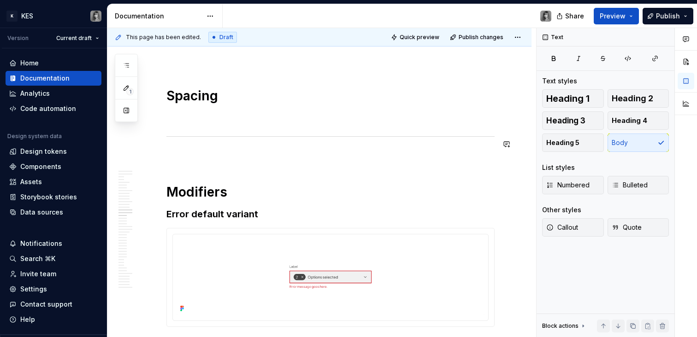
click at [219, 117] on p at bounding box center [330, 117] width 328 height 11
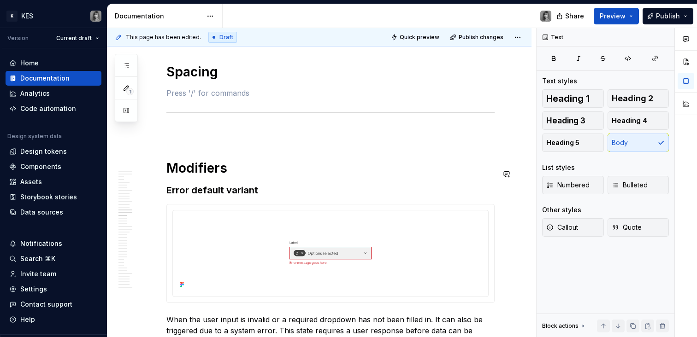
scroll to position [3230, 0]
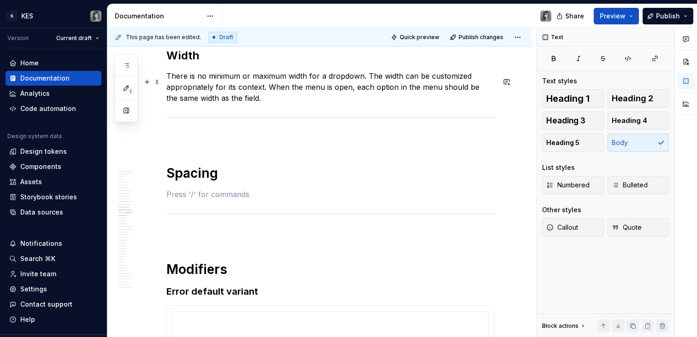
click at [270, 104] on p "There is no minimum or maximum width for a dropdown. The width can be customize…" at bounding box center [330, 87] width 328 height 33
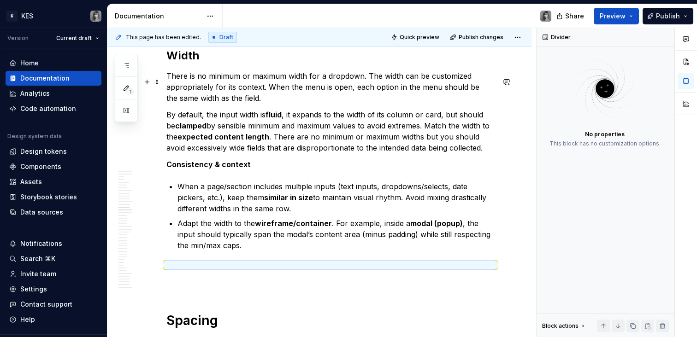
click at [268, 104] on p "There is no minimum or maximum width for a dropdown. The width can be customize…" at bounding box center [330, 87] width 328 height 33
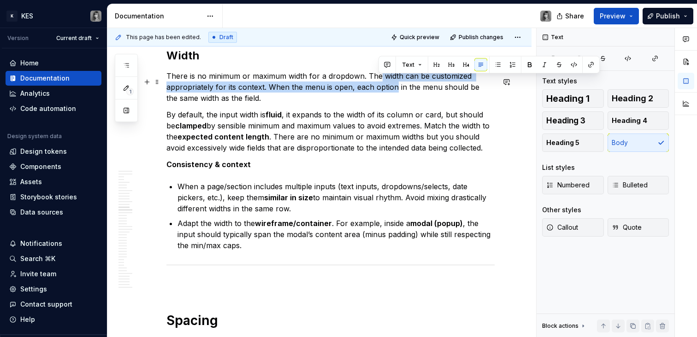
drag, startPoint x: 389, startPoint y: 87, endPoint x: 394, endPoint y: 92, distance: 6.9
click at [394, 92] on p "There is no minimum or maximum width for a dropdown. The width can be customize…" at bounding box center [330, 87] width 328 height 33
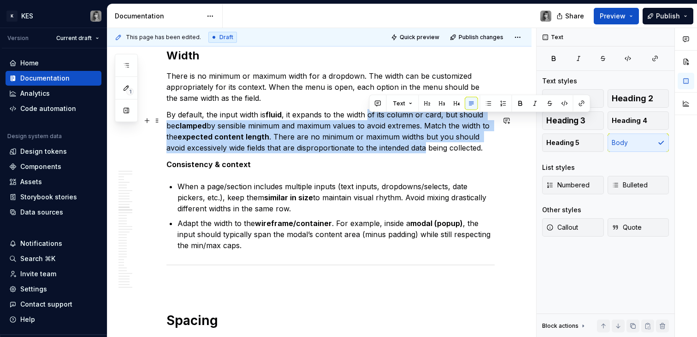
drag, startPoint x: 370, startPoint y: 123, endPoint x: 427, endPoint y: 152, distance: 64.1
click at [427, 152] on p "By default, the input width is fluid , it expands to the width of its column or…" at bounding box center [330, 131] width 328 height 44
drag, startPoint x: 428, startPoint y: 119, endPoint x: 461, endPoint y: 149, distance: 44.0
click at [461, 149] on p "By default, the input width is fluid , it expands to the width of its column or…" at bounding box center [330, 131] width 328 height 44
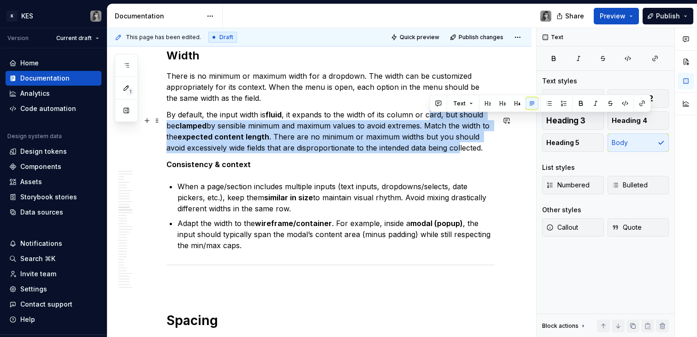
click at [461, 149] on p "By default, the input width is fluid , it expands to the width of its column or…" at bounding box center [330, 131] width 328 height 44
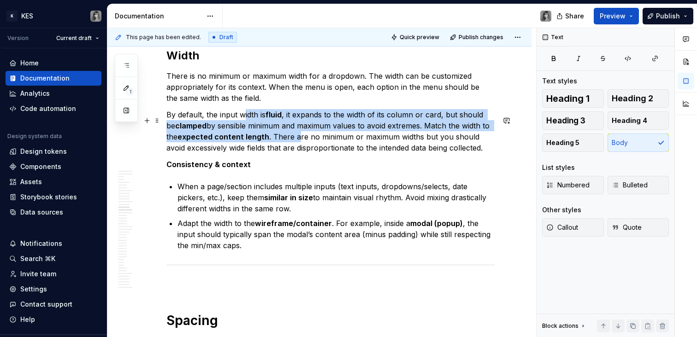
drag, startPoint x: 243, startPoint y: 123, endPoint x: 306, endPoint y: 142, distance: 65.5
click at [306, 142] on p "By default, the input width is fluid , it expands to the width of its column or…" at bounding box center [330, 131] width 328 height 44
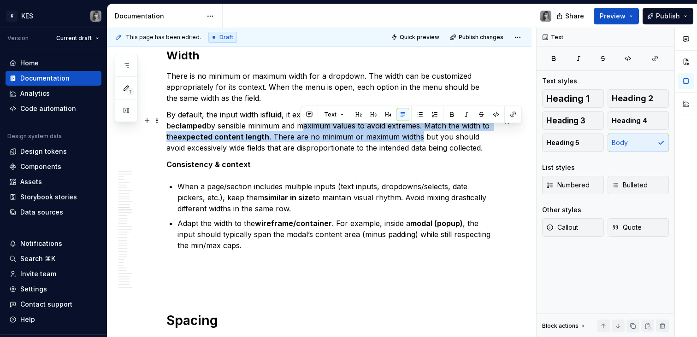
drag, startPoint x: 300, startPoint y: 134, endPoint x: 429, endPoint y: 144, distance: 129.9
click at [429, 144] on p "By default, the input width is fluid , it expands to the width of its column or…" at bounding box center [330, 131] width 328 height 44
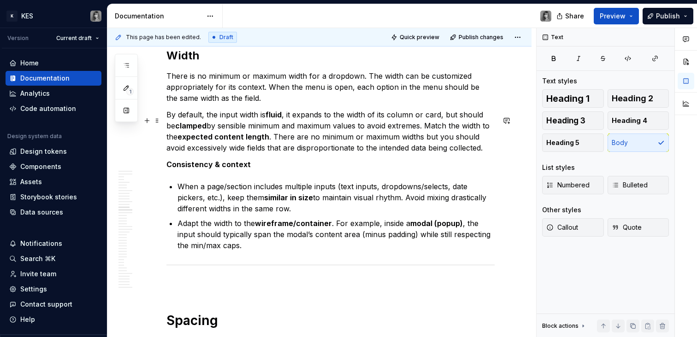
click at [429, 144] on p "By default, the input width is fluid , it expands to the width of its column or…" at bounding box center [330, 131] width 328 height 44
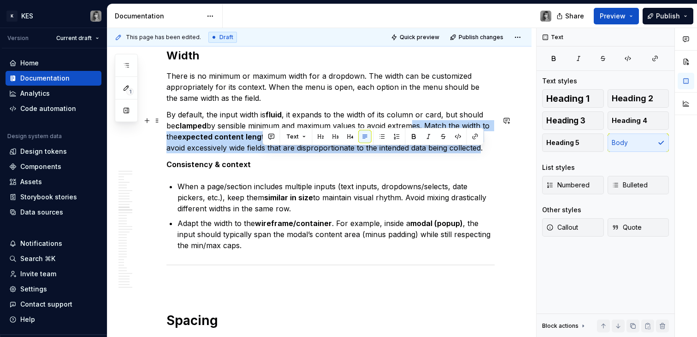
drag, startPoint x: 468, startPoint y: 149, endPoint x: 407, endPoint y: 135, distance: 62.6
click at [407, 135] on p "By default, the input width is fluid , it expands to the width of its column or…" at bounding box center [330, 131] width 328 height 44
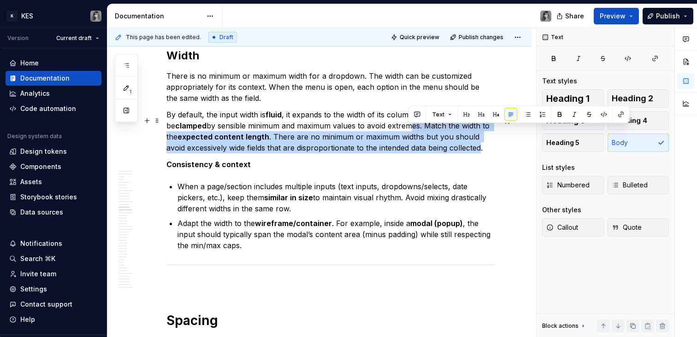
click at [407, 135] on p "By default, the input width is fluid , it expands to the width of its column or…" at bounding box center [330, 131] width 328 height 44
drag, startPoint x: 391, startPoint y: 130, endPoint x: 474, endPoint y: 149, distance: 85.5
click at [474, 149] on p "By default, the input width is fluid , it expands to the width of its column or…" at bounding box center [330, 131] width 328 height 44
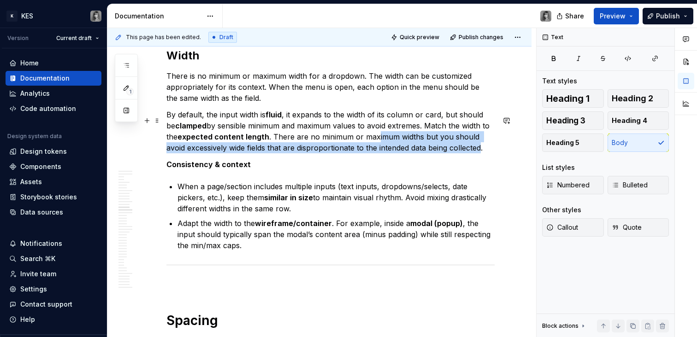
drag, startPoint x: 401, startPoint y: 141, endPoint x: 383, endPoint y: 138, distance: 18.7
click at [383, 138] on p "By default, the input width is fluid , it expands to the width of its column or…" at bounding box center [330, 131] width 328 height 44
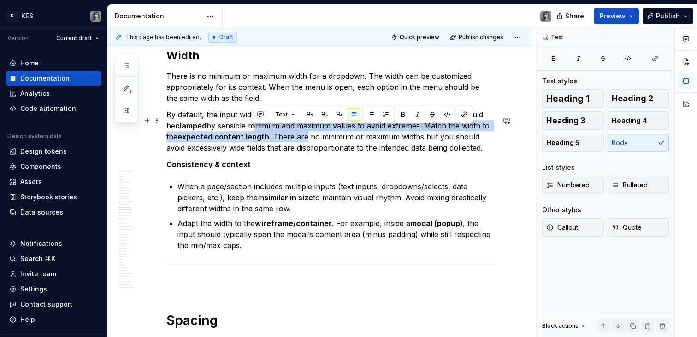
drag, startPoint x: 259, startPoint y: 132, endPoint x: 313, endPoint y: 145, distance: 55.5
click at [313, 145] on p "By default, the input width is fluid , it expands to the width of its column or…" at bounding box center [330, 131] width 328 height 44
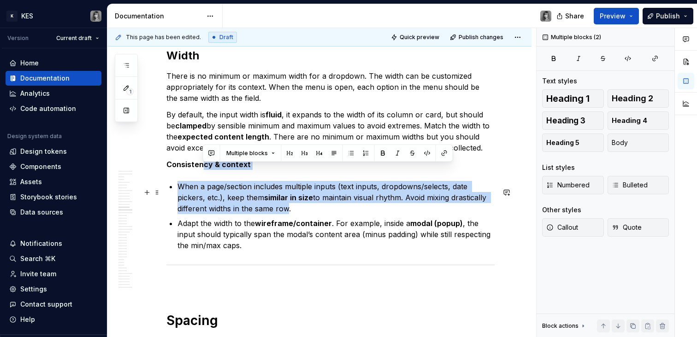
drag, startPoint x: 257, startPoint y: 185, endPoint x: 285, endPoint y: 218, distance: 43.5
click at [285, 214] on p "When a page/section includes multiple inputs (text inputs, dropdowns/selects, d…" at bounding box center [335, 197] width 317 height 33
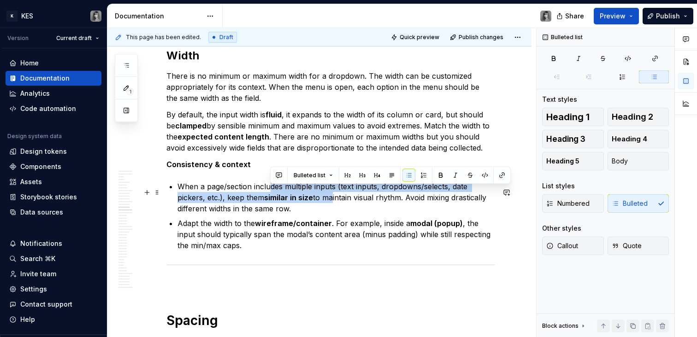
drag, startPoint x: 289, startPoint y: 193, endPoint x: 330, endPoint y: 204, distance: 42.8
click at [330, 204] on p "When a page/section includes multiple inputs (text inputs, dropdowns/selects, d…" at bounding box center [335, 197] width 317 height 33
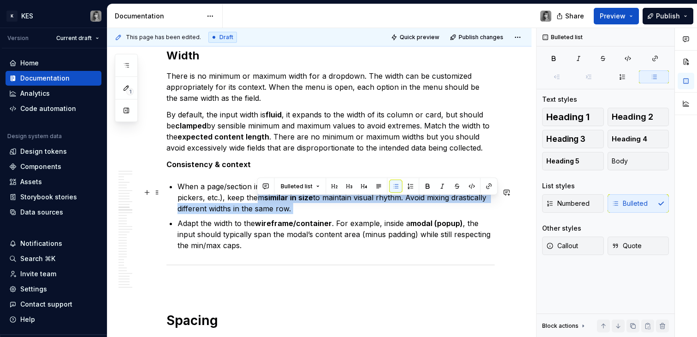
drag, startPoint x: 257, startPoint y: 200, endPoint x: 300, endPoint y: 221, distance: 47.6
click at [300, 221] on ul "When a page/section includes multiple inputs (text inputs, dropdowns/selects, d…" at bounding box center [335, 216] width 317 height 70
drag, startPoint x: 311, startPoint y: 216, endPoint x: 263, endPoint y: 206, distance: 49.1
click at [263, 206] on p "When a page/section includes multiple inputs (text inputs, dropdowns/selects, d…" at bounding box center [335, 197] width 317 height 33
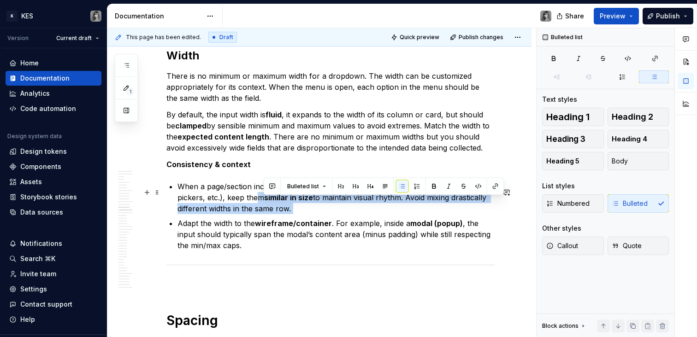
click at [263, 206] on p "When a page/section includes multiple inputs (text inputs, dropdowns/selects, d…" at bounding box center [335, 197] width 317 height 33
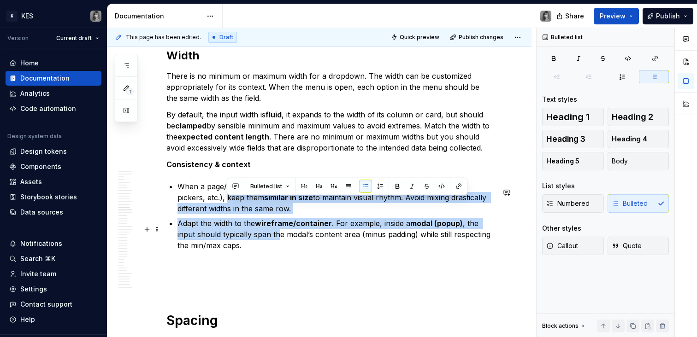
drag, startPoint x: 227, startPoint y: 203, endPoint x: 278, endPoint y: 241, distance: 63.3
click at [278, 241] on ul "When a page/section includes multiple inputs (text inputs, dropdowns/selects, d…" at bounding box center [335, 216] width 317 height 70
click at [278, 241] on p "Adapt the width to the wireframe/container . For example, inside a modal (popup…" at bounding box center [335, 234] width 317 height 33
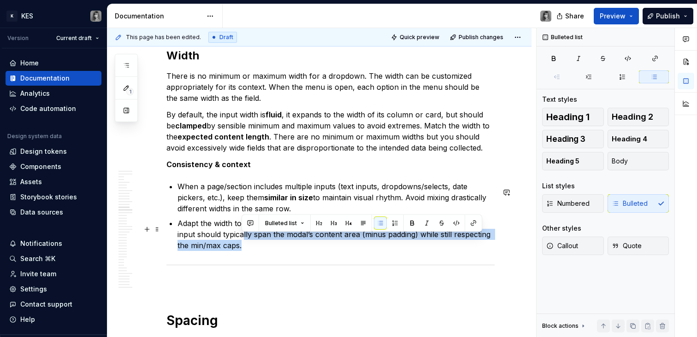
drag, startPoint x: 264, startPoint y: 253, endPoint x: 243, endPoint y: 237, distance: 26.6
click at [243, 237] on p "Adapt the width to the wireframe/container . For example, inside a modal (popup…" at bounding box center [335, 234] width 317 height 33
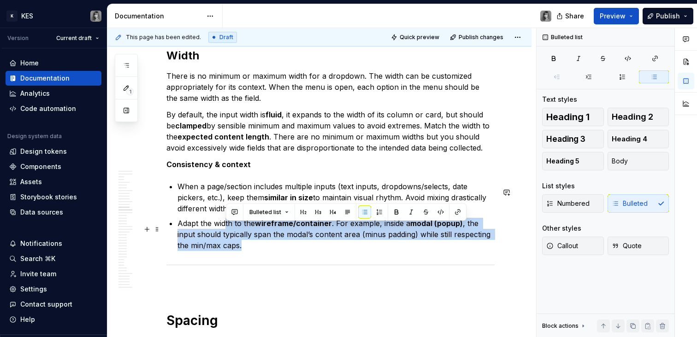
drag, startPoint x: 225, startPoint y: 231, endPoint x: 280, endPoint y: 255, distance: 60.1
click at [280, 251] on p "Adapt the width to the wireframe/container . For example, inside a modal (popup…" at bounding box center [335, 234] width 317 height 33
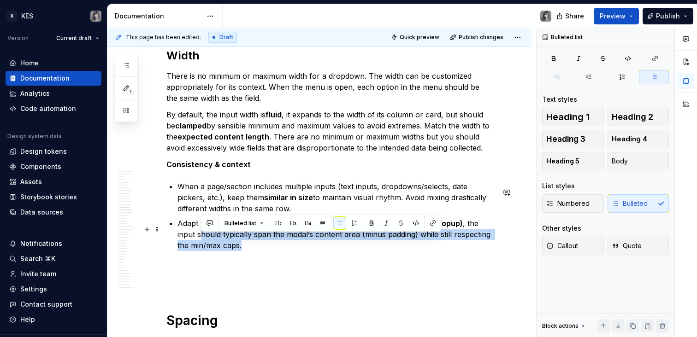
drag, startPoint x: 201, startPoint y: 241, endPoint x: 252, endPoint y: 248, distance: 51.2
click at [252, 248] on p "Adapt the width to the wireframe/container . For example, inside a modal (popup…" at bounding box center [335, 234] width 317 height 33
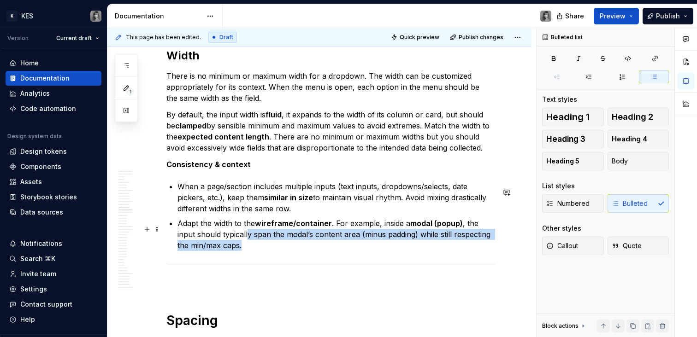
drag, startPoint x: 271, startPoint y: 249, endPoint x: 247, endPoint y: 236, distance: 28.0
click at [247, 236] on p "Adapt the width to the wireframe/container . For example, inside a modal (popup…" at bounding box center [335, 234] width 317 height 33
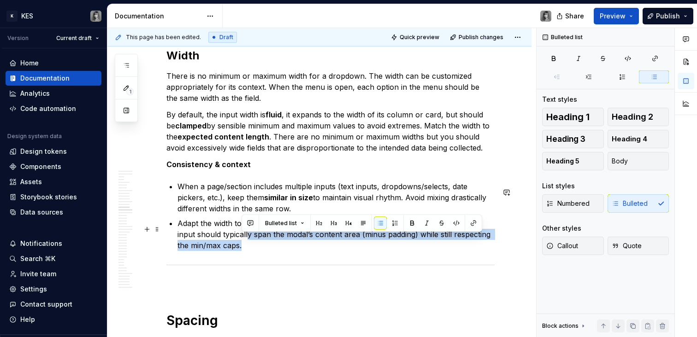
click at [247, 236] on p "Adapt the width to the wireframe/container . For example, inside a modal (popup…" at bounding box center [335, 234] width 317 height 33
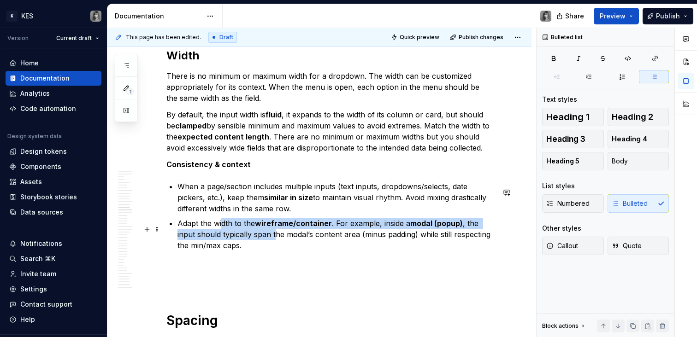
drag, startPoint x: 221, startPoint y: 230, endPoint x: 275, endPoint y: 245, distance: 56.0
click at [275, 245] on p "Adapt the width to the wireframe/container . For example, inside a modal (popup…" at bounding box center [335, 234] width 317 height 33
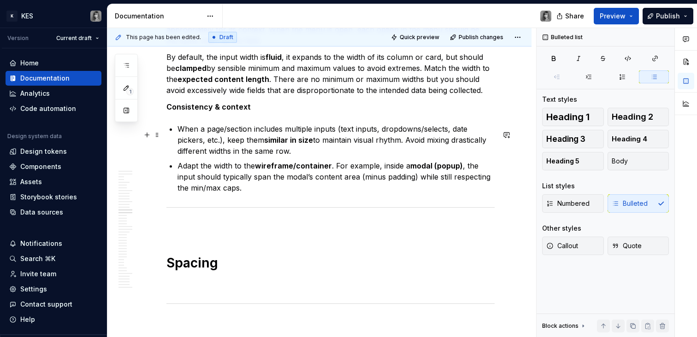
scroll to position [3330, 0]
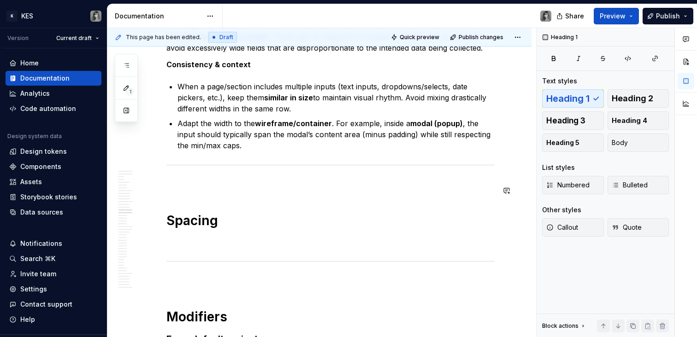
click at [190, 187] on p at bounding box center [330, 184] width 328 height 11
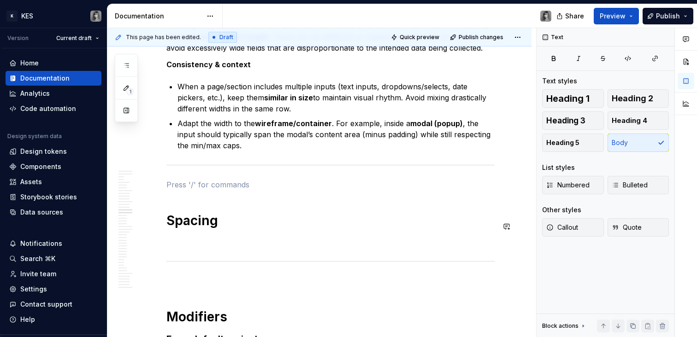
click at [189, 186] on p at bounding box center [330, 184] width 328 height 11
type textarea "*"
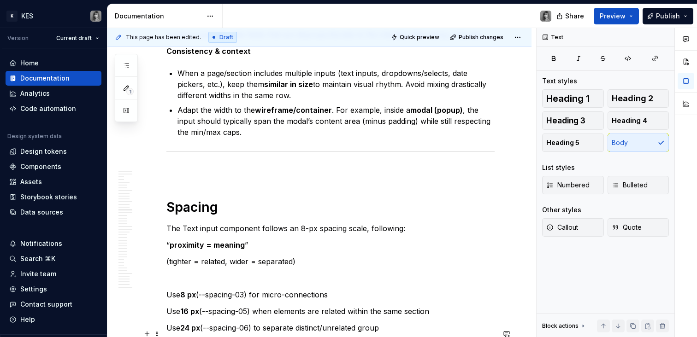
scroll to position [3449, 0]
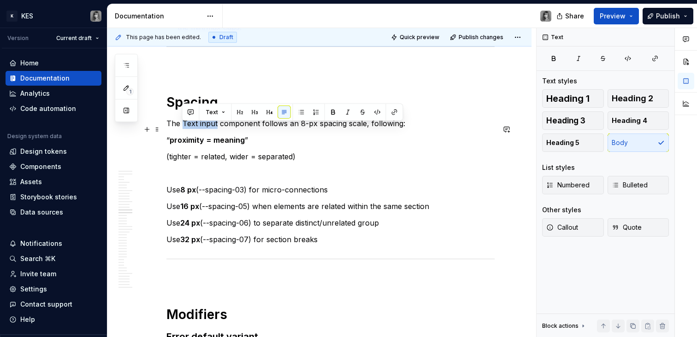
drag, startPoint x: 216, startPoint y: 129, endPoint x: 183, endPoint y: 131, distance: 32.8
click at [183, 129] on p "The Text input component follows an 8-px spacing scale, following:" at bounding box center [330, 123] width 328 height 11
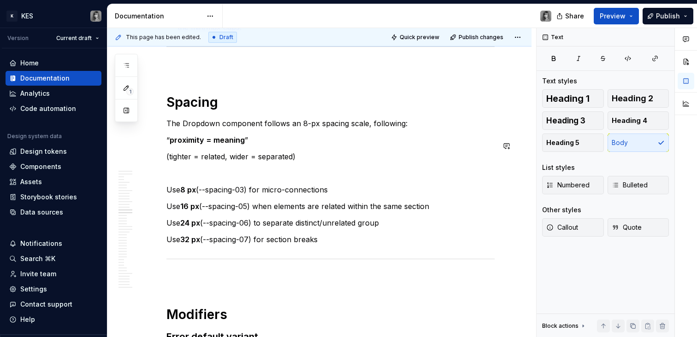
click at [371, 245] on p "Use 32 px (--spacing-07) for section breaks" at bounding box center [330, 239] width 328 height 11
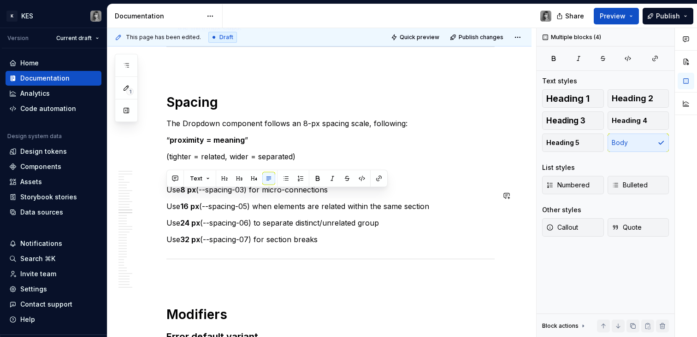
drag, startPoint x: 378, startPoint y: 245, endPoint x: 169, endPoint y: 187, distance: 217.2
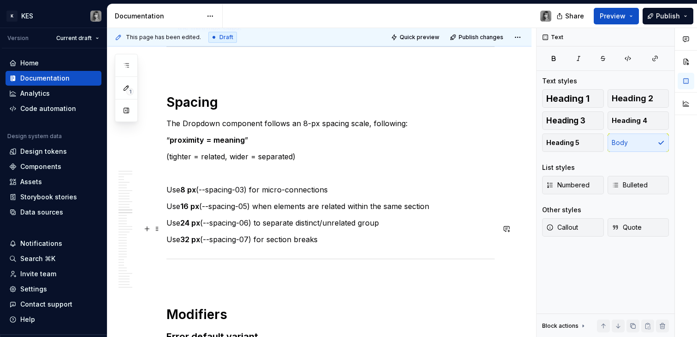
click at [270, 226] on p "Use 24 px (--spacing-06) to separate distinct/unrelated group" at bounding box center [330, 222] width 328 height 11
click at [333, 195] on p "Use 8 px (--spacing-03) for micro-connections" at bounding box center [330, 189] width 328 height 11
click at [329, 195] on p "Use 8 px (--spacing-03) for micro-connections" at bounding box center [330, 189] width 328 height 11
click at [331, 195] on p "Use 8 px (--spacing-03) for micro-connections" at bounding box center [330, 189] width 328 height 11
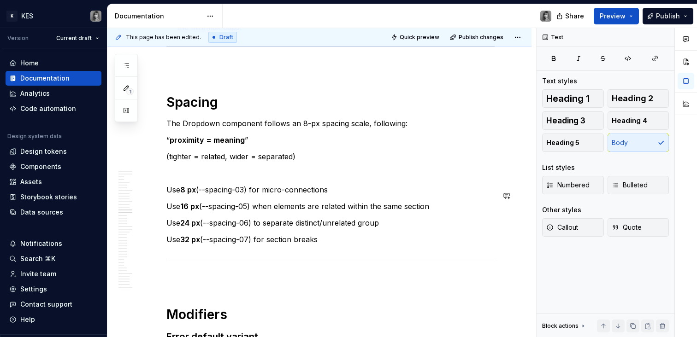
click at [447, 212] on p "Use 16 px (--spacing-05) when elements are related within the same section" at bounding box center [330, 206] width 328 height 11
drag, startPoint x: 330, startPoint y: 195, endPoint x: 357, endPoint y: 213, distance: 32.2
click at [330, 194] on p "Use 8 px (--spacing-03) for micro-connections" at bounding box center [330, 189] width 328 height 11
click at [384, 228] on p "Use 24 px (--spacing-06) to separate distinct/unrelated group" at bounding box center [330, 222] width 328 height 11
click at [325, 245] on p "Use 32 px (--spacing-07) for section breaks" at bounding box center [330, 239] width 328 height 11
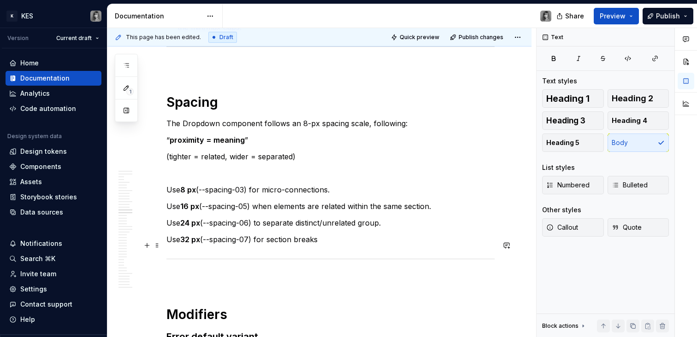
click at [319, 245] on p "Use 32 px (--spacing-07) for section breaks" at bounding box center [330, 239] width 328 height 11
click at [329, 179] on p at bounding box center [330, 173] width 328 height 11
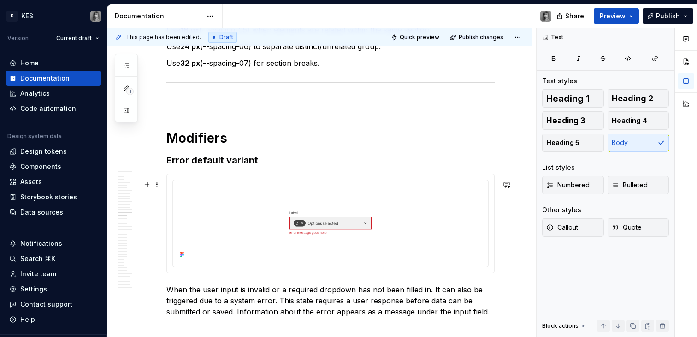
scroll to position [3662, 0]
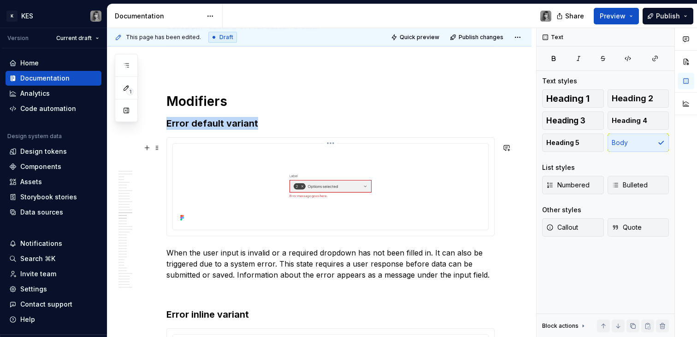
click at [371, 205] on img at bounding box center [330, 185] width 308 height 77
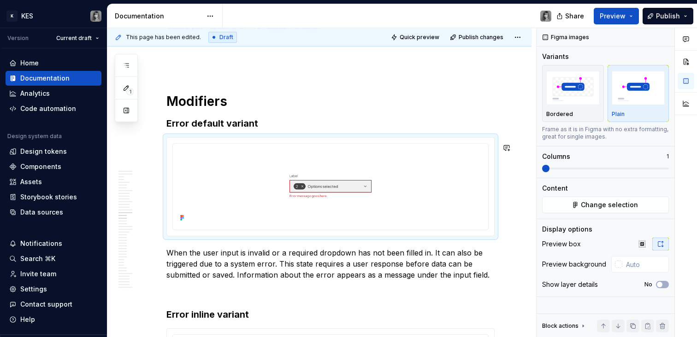
type textarea "*"
